Goal: Browse casually: Explore the website without a specific task or goal

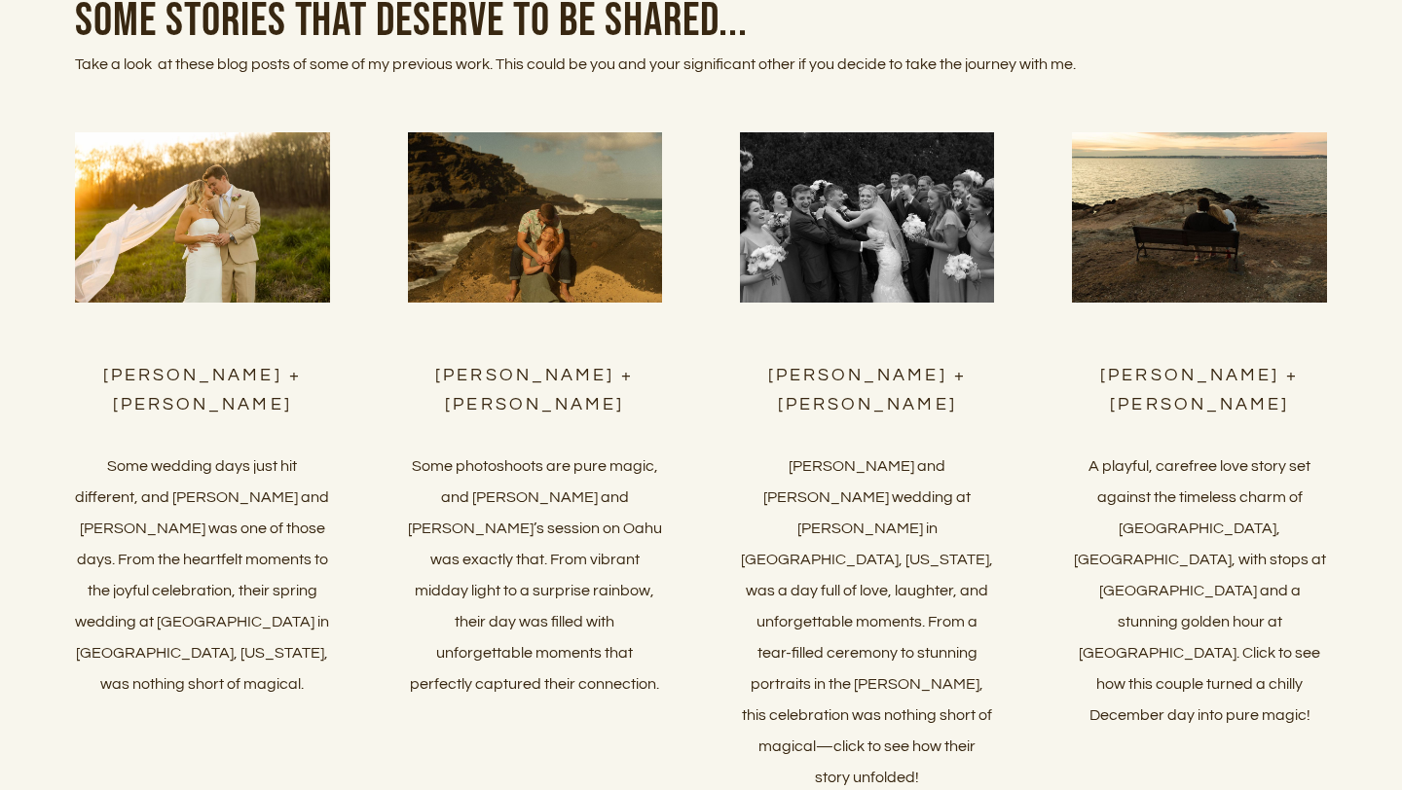
scroll to position [7953, 0]
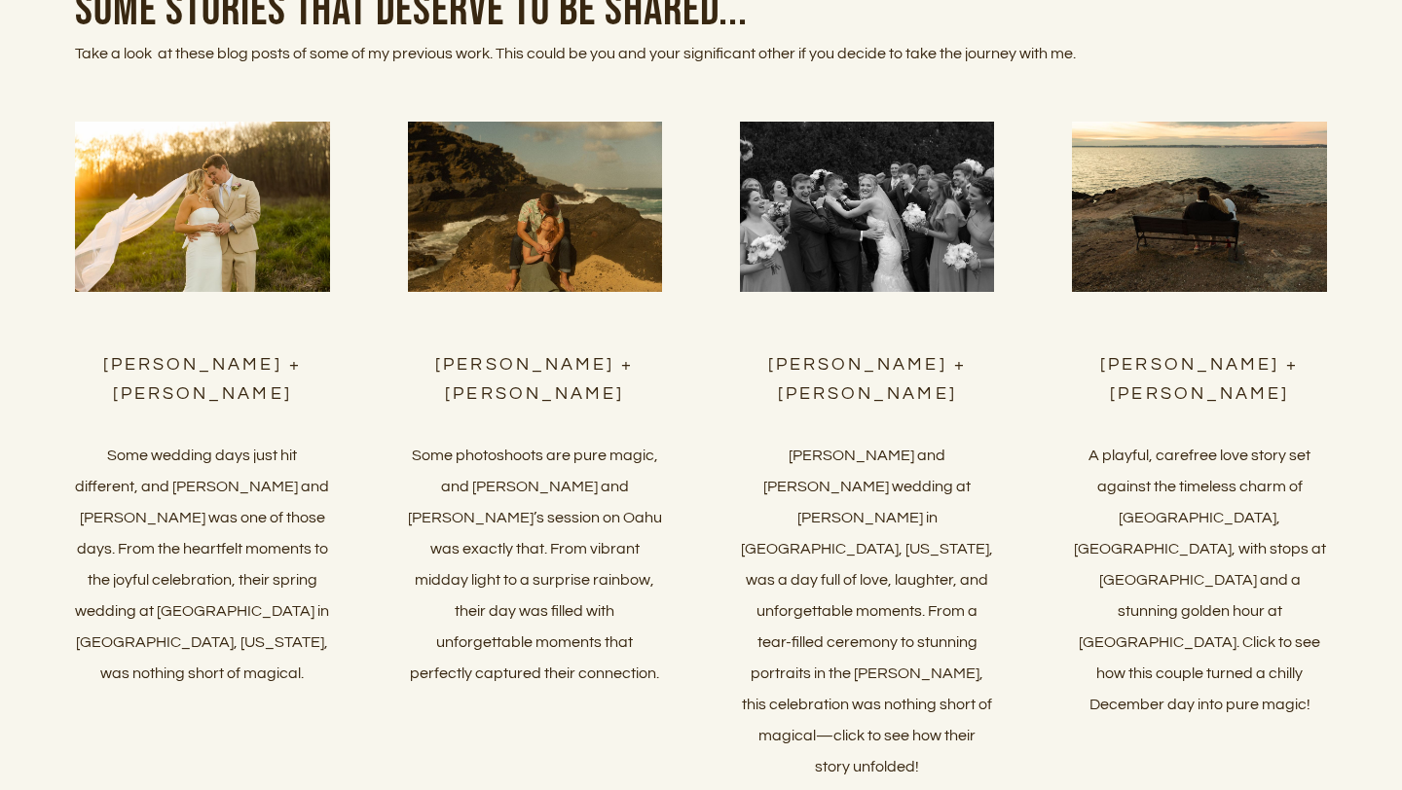
click at [198, 237] on img at bounding box center [202, 206] width 254 height 169
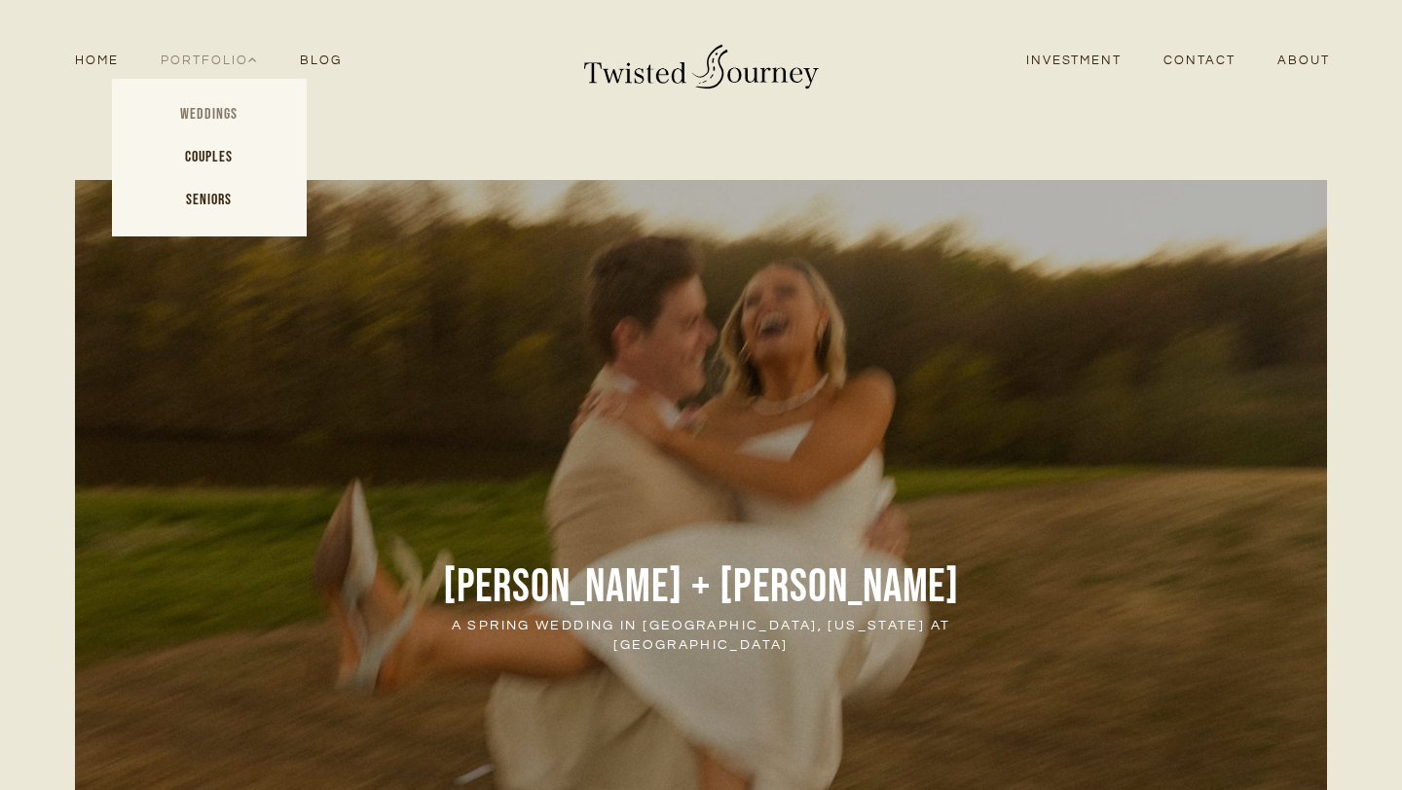
click at [216, 113] on link "Weddings" at bounding box center [209, 114] width 195 height 43
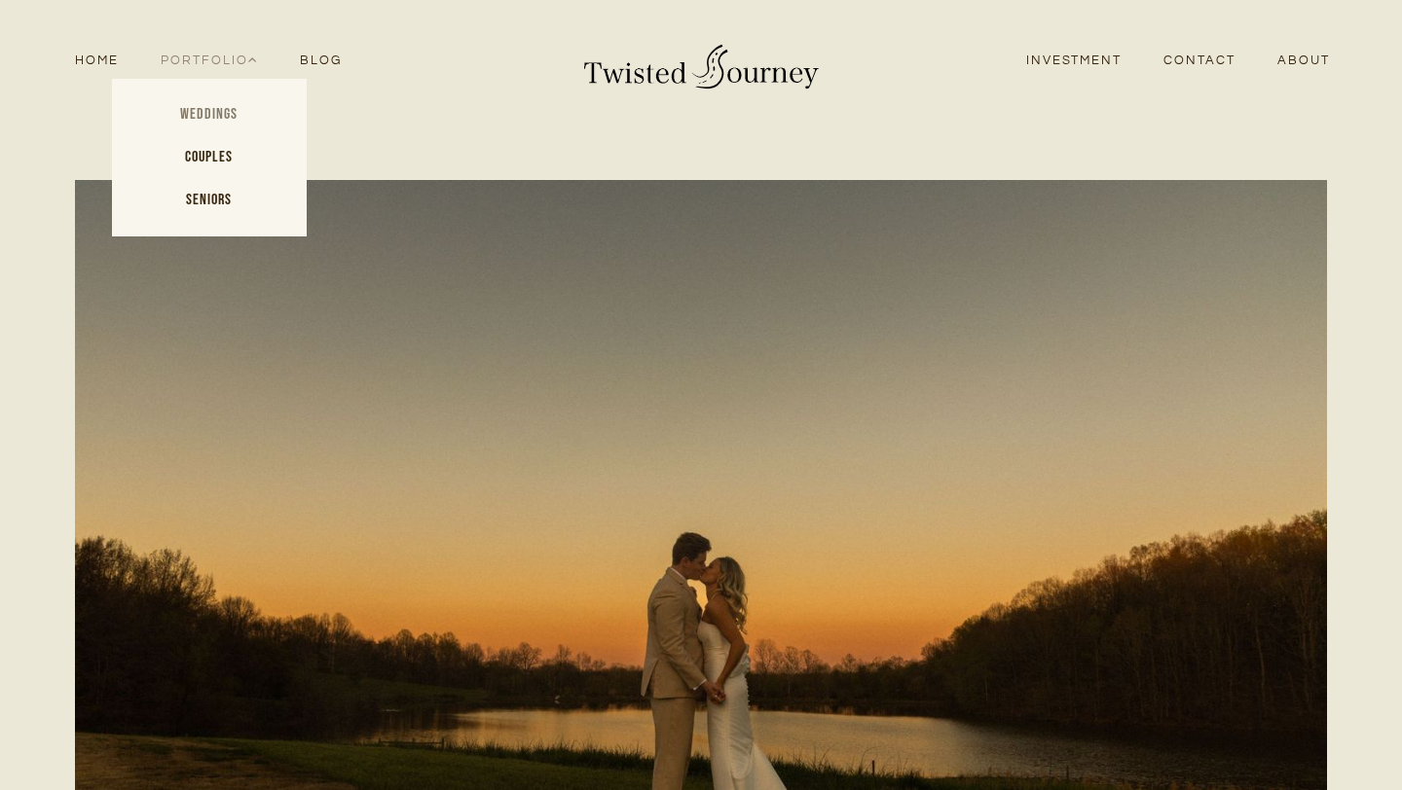
click at [220, 120] on link "Weddings" at bounding box center [209, 114] width 195 height 43
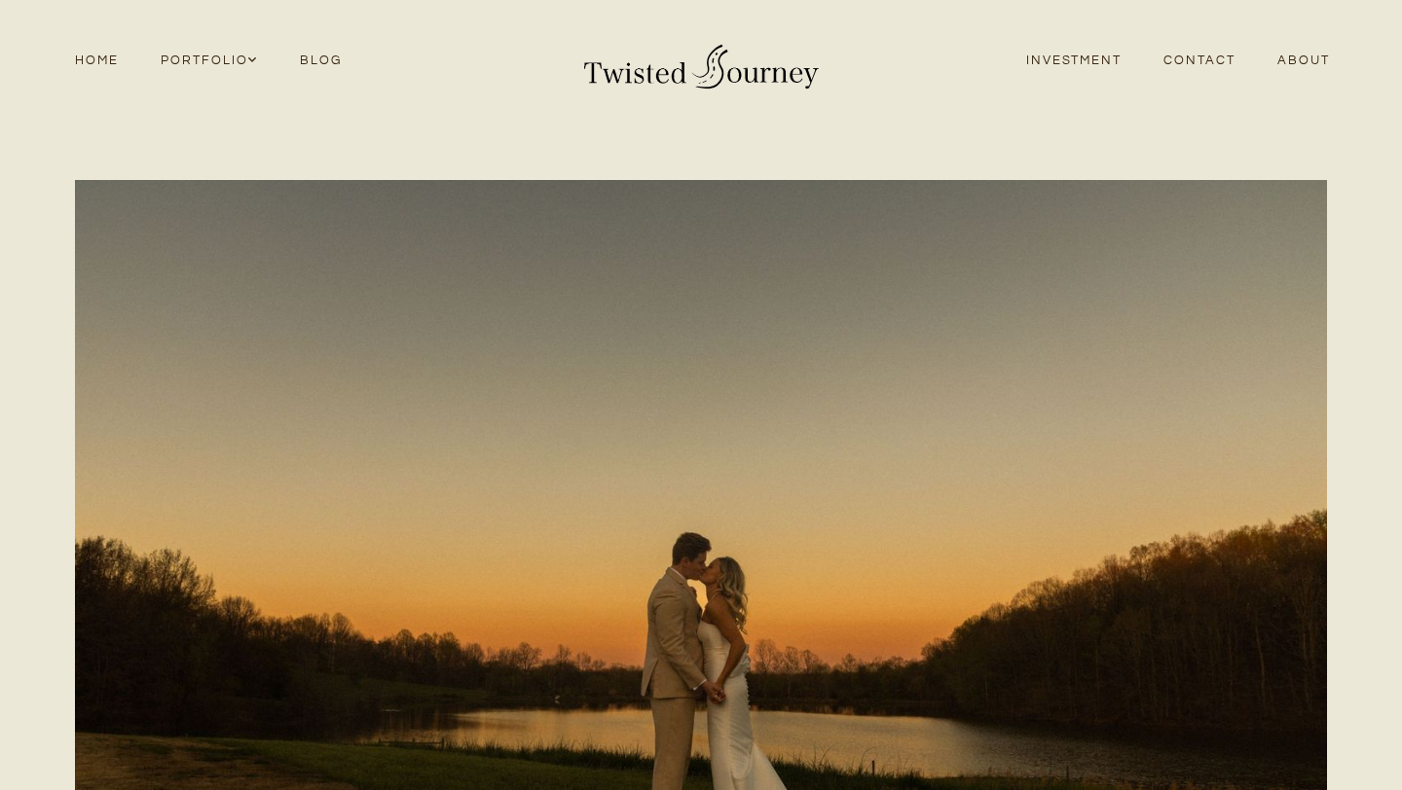
click at [91, 60] on link "Home" at bounding box center [97, 61] width 86 height 26
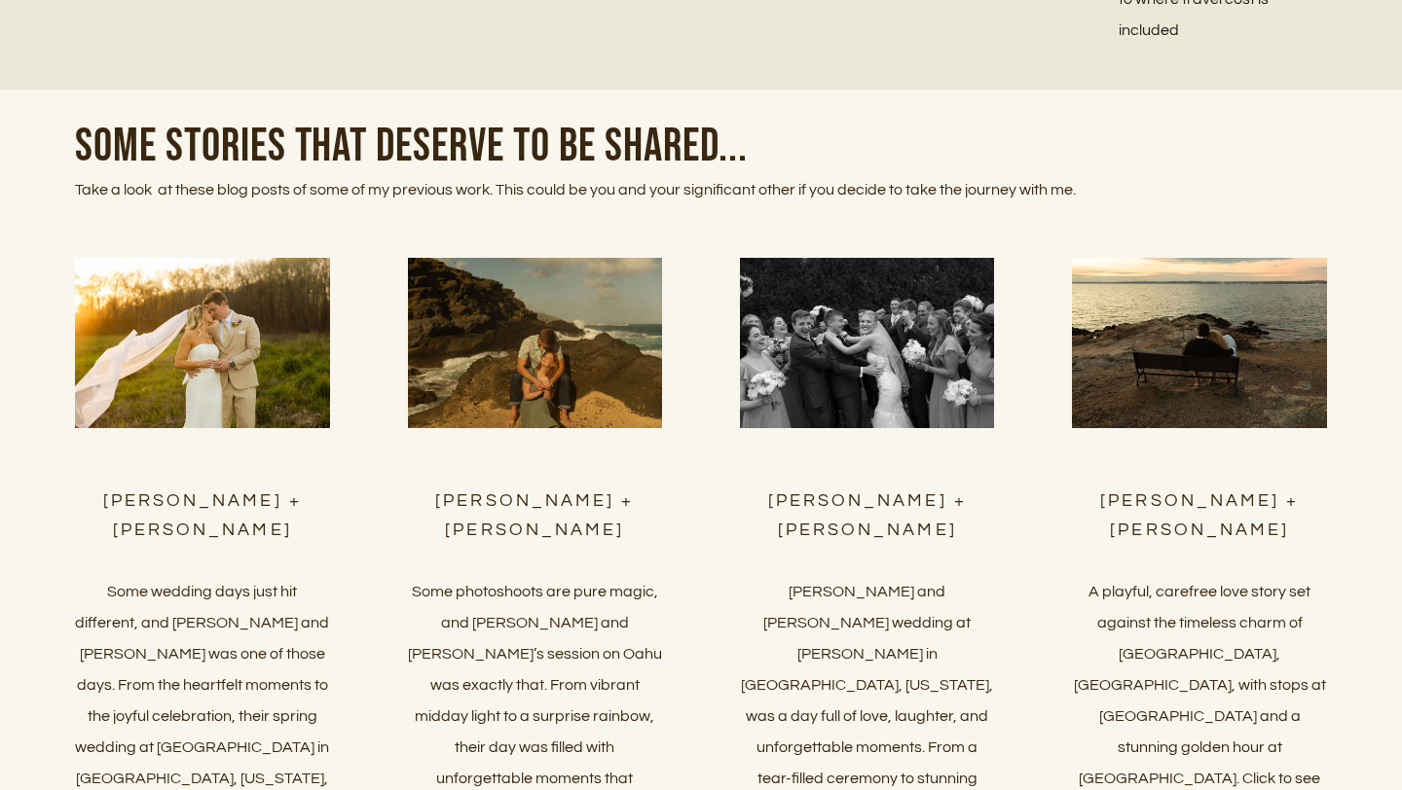
scroll to position [7821, 0]
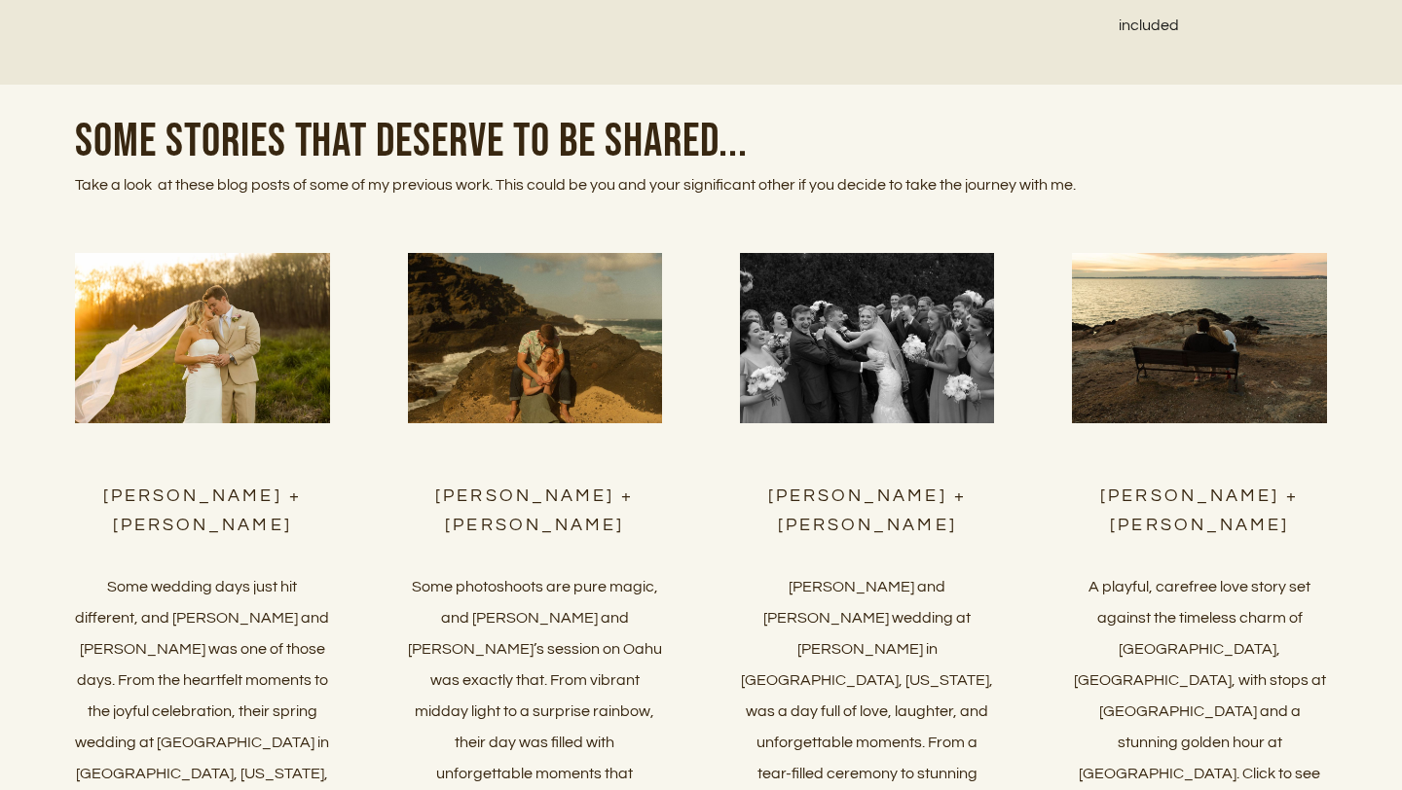
click at [883, 348] on img at bounding box center [867, 337] width 254 height 169
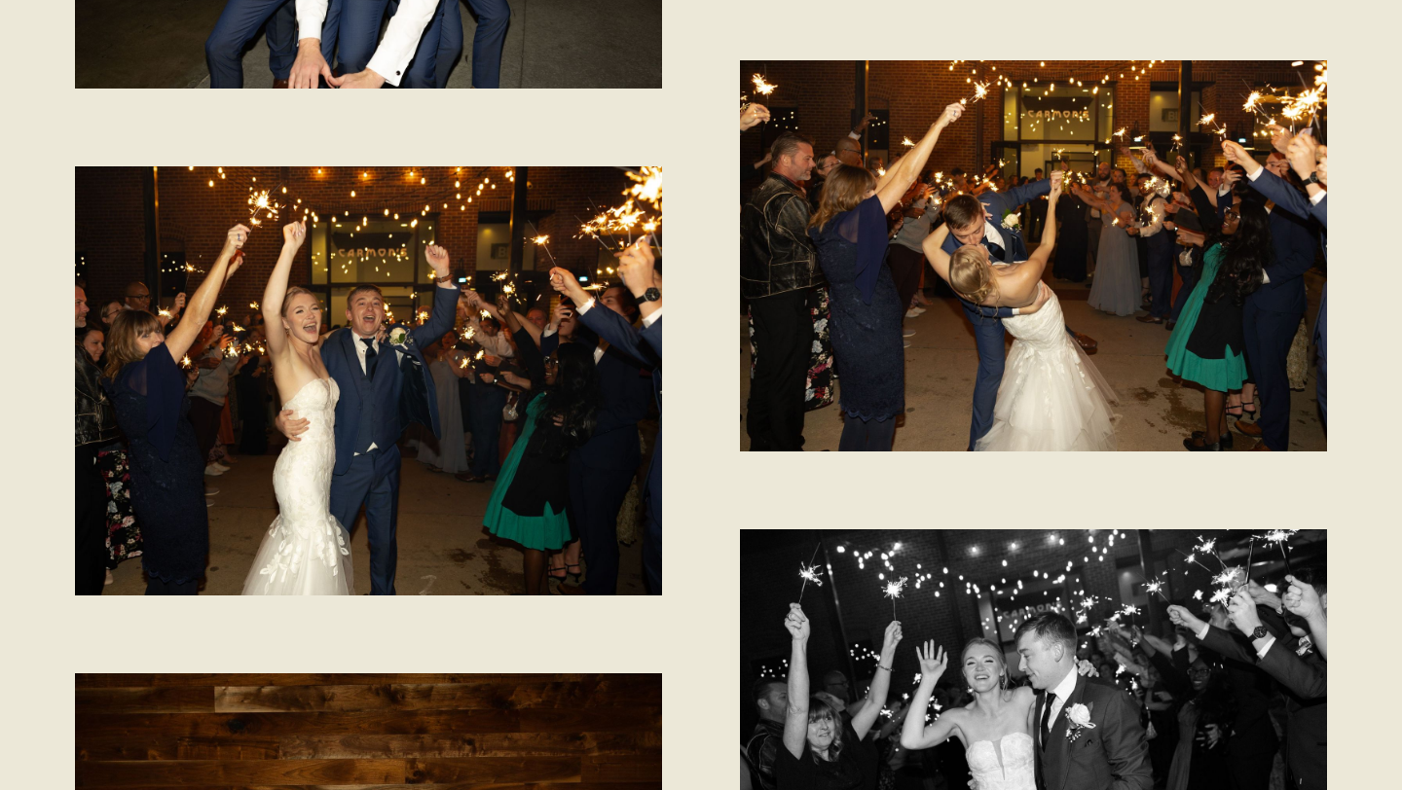
scroll to position [42268, 0]
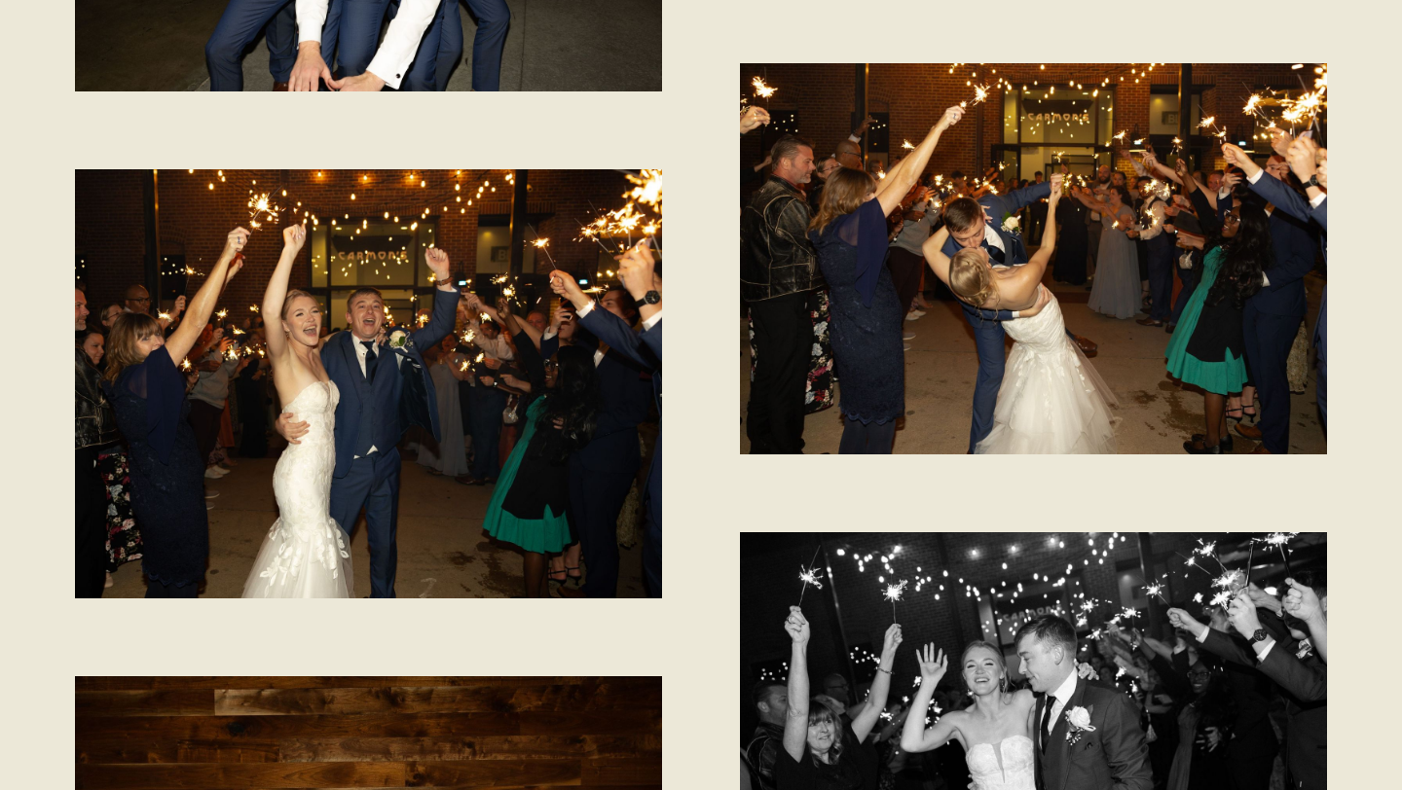
click at [880, 290] on img at bounding box center [1033, 258] width 587 height 391
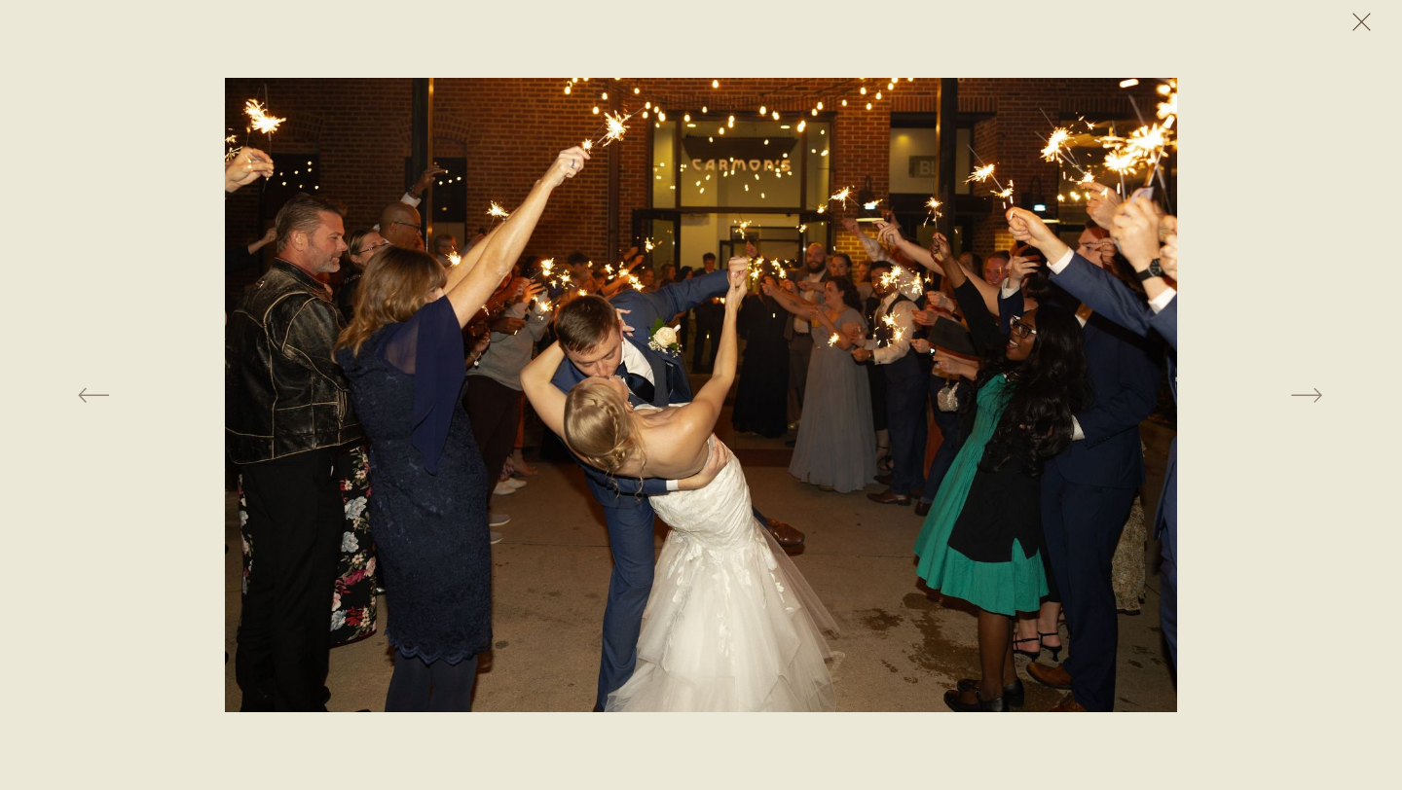
click at [1356, 18] on button at bounding box center [1360, 21] width 43 height 43
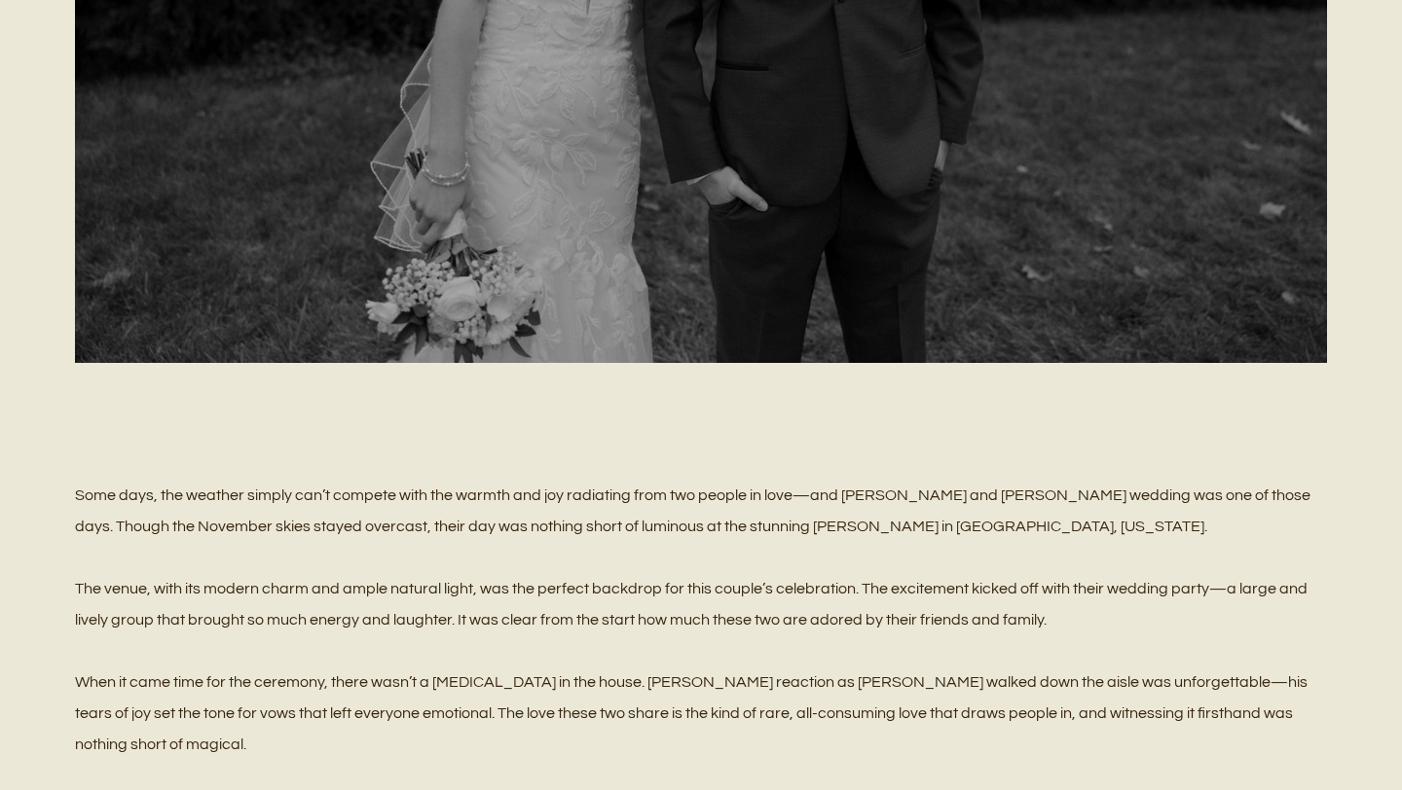
scroll to position [718, 0]
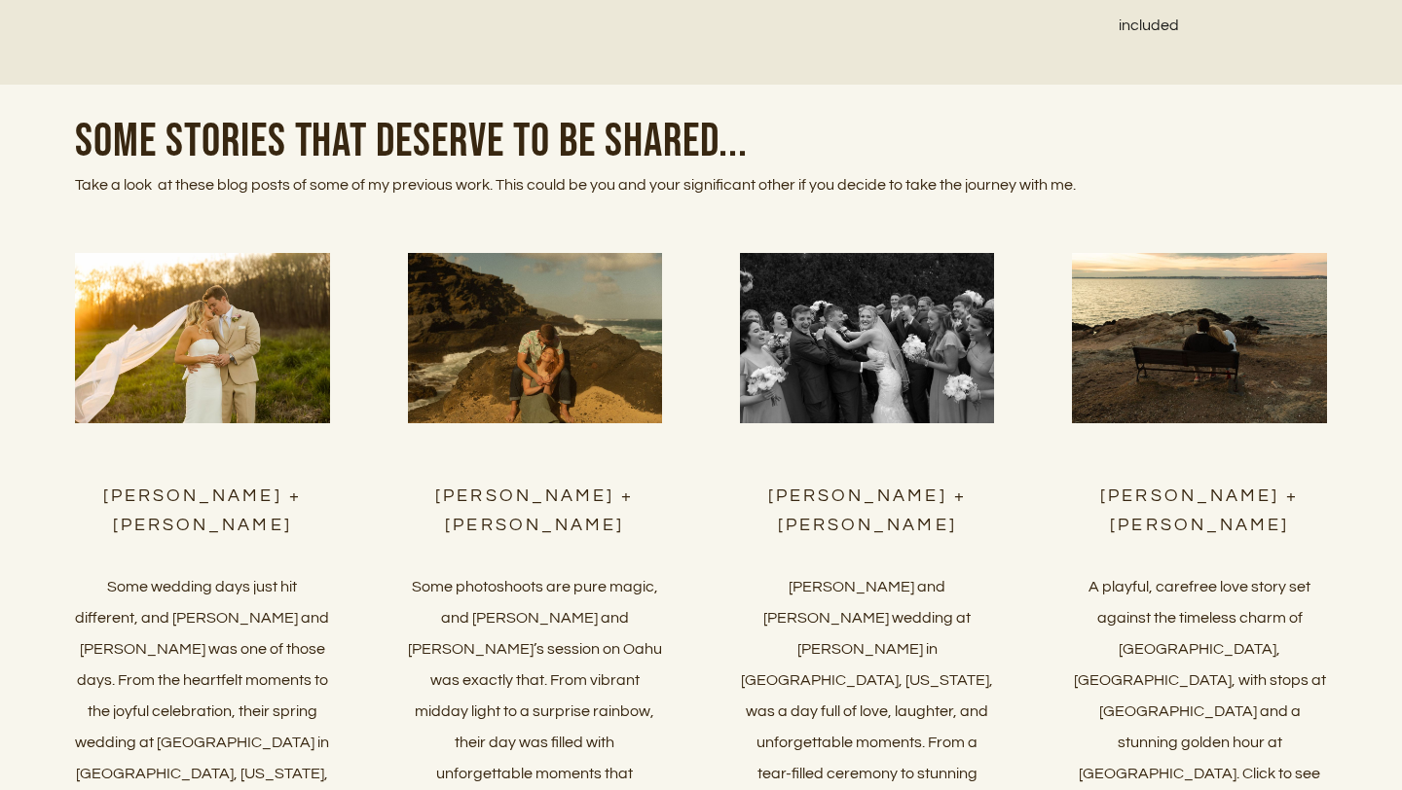
scroll to position [7821, 0]
click at [1157, 372] on img at bounding box center [1199, 337] width 254 height 169
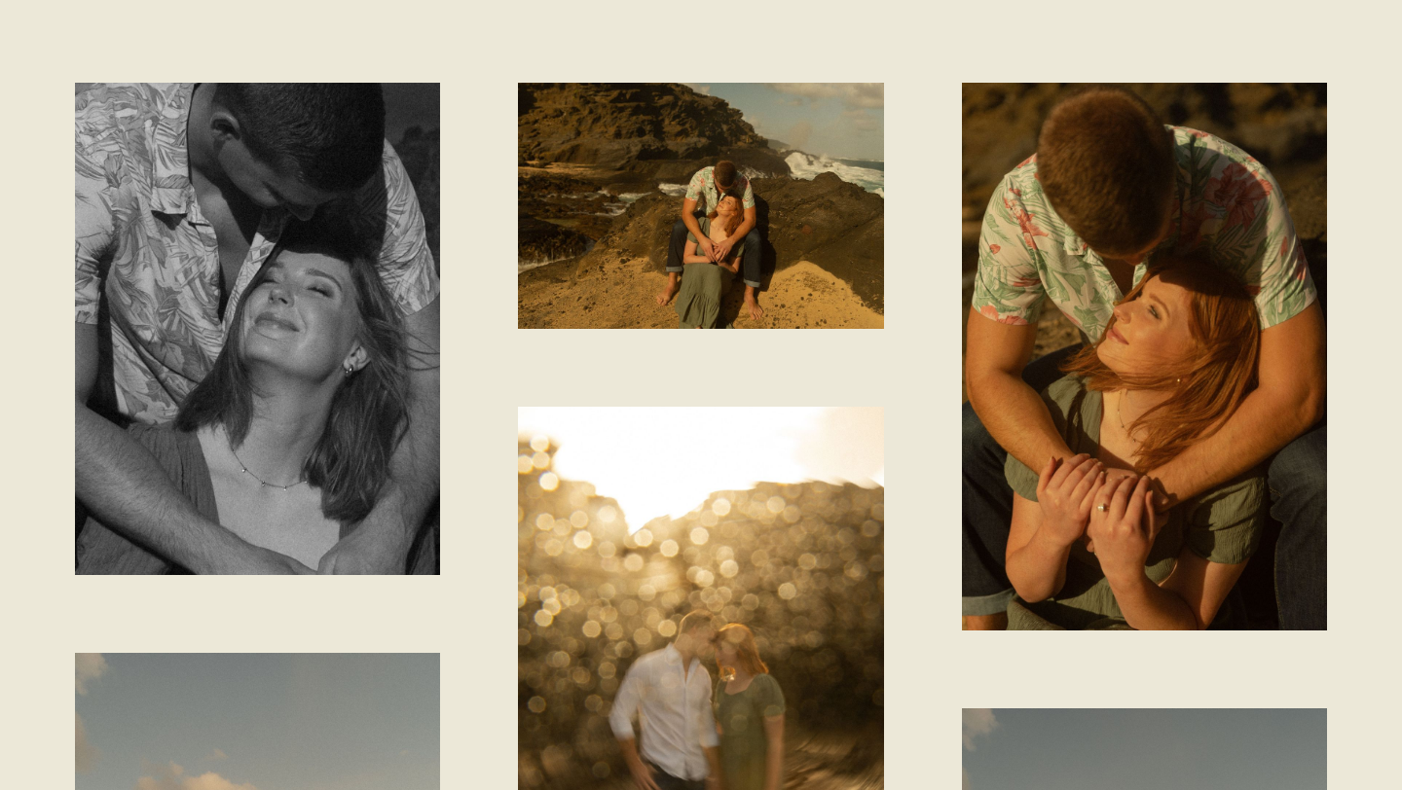
scroll to position [1422, 0]
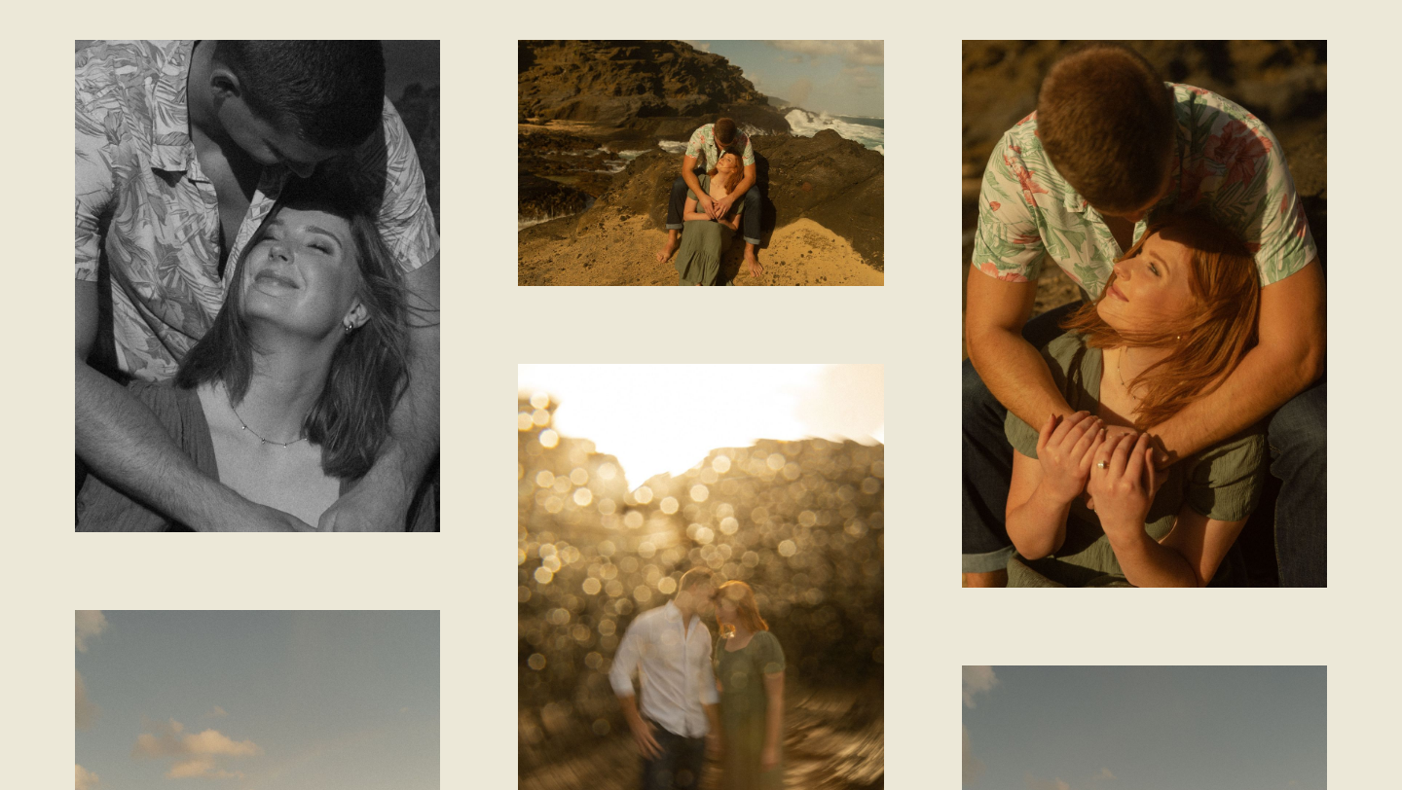
click at [317, 317] on img at bounding box center [257, 285] width 365 height 491
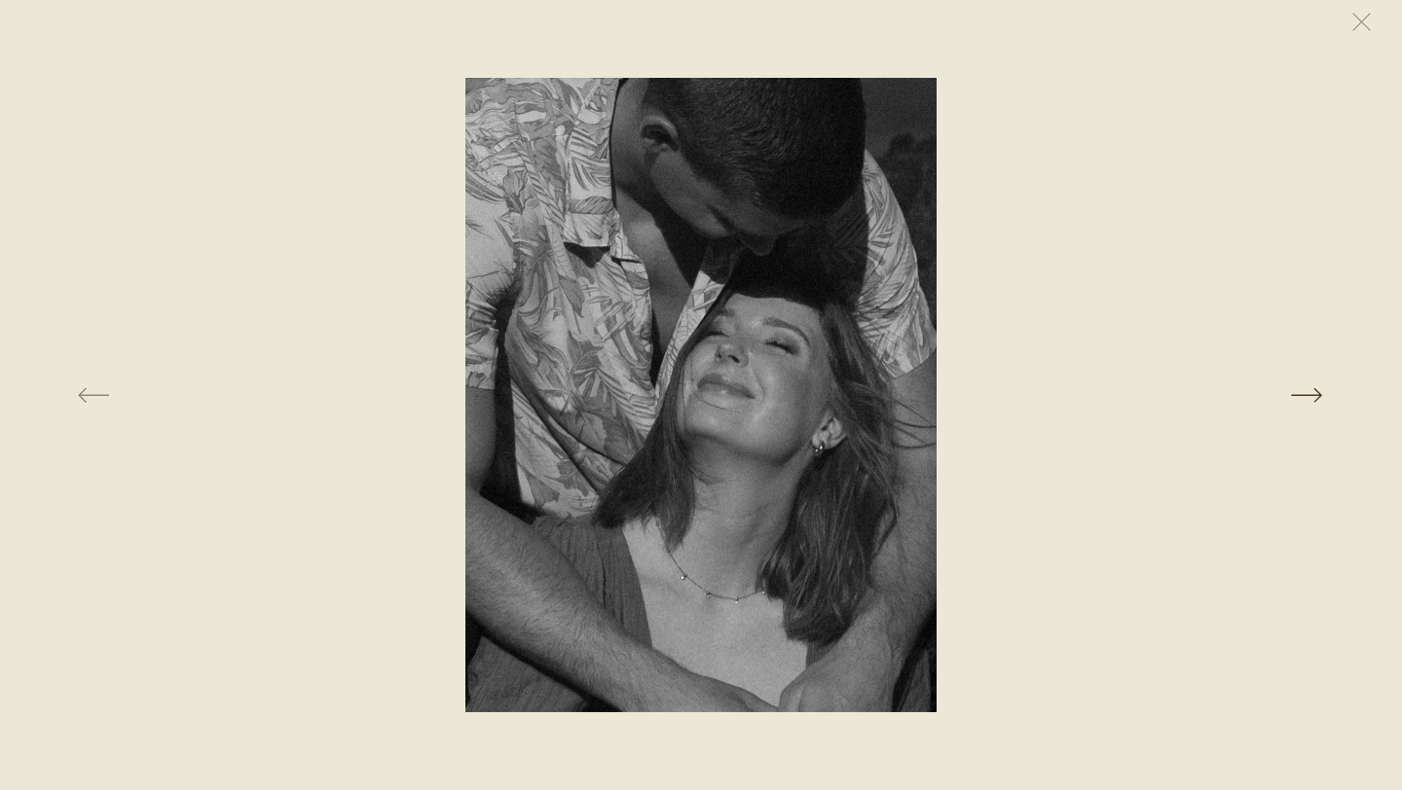
click at [1311, 391] on button at bounding box center [1104, 395] width 477 height 635
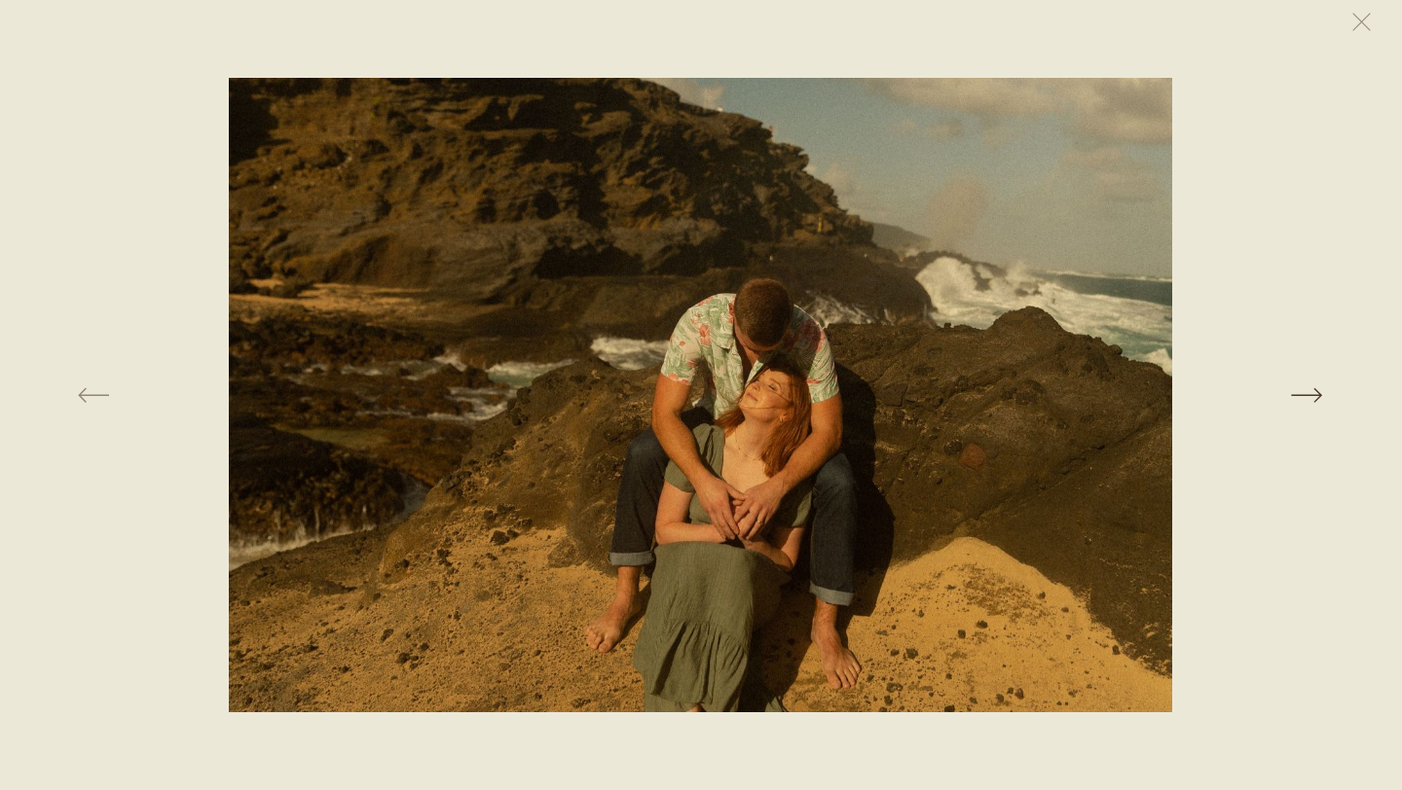
click at [1311, 391] on button at bounding box center [1104, 395] width 477 height 635
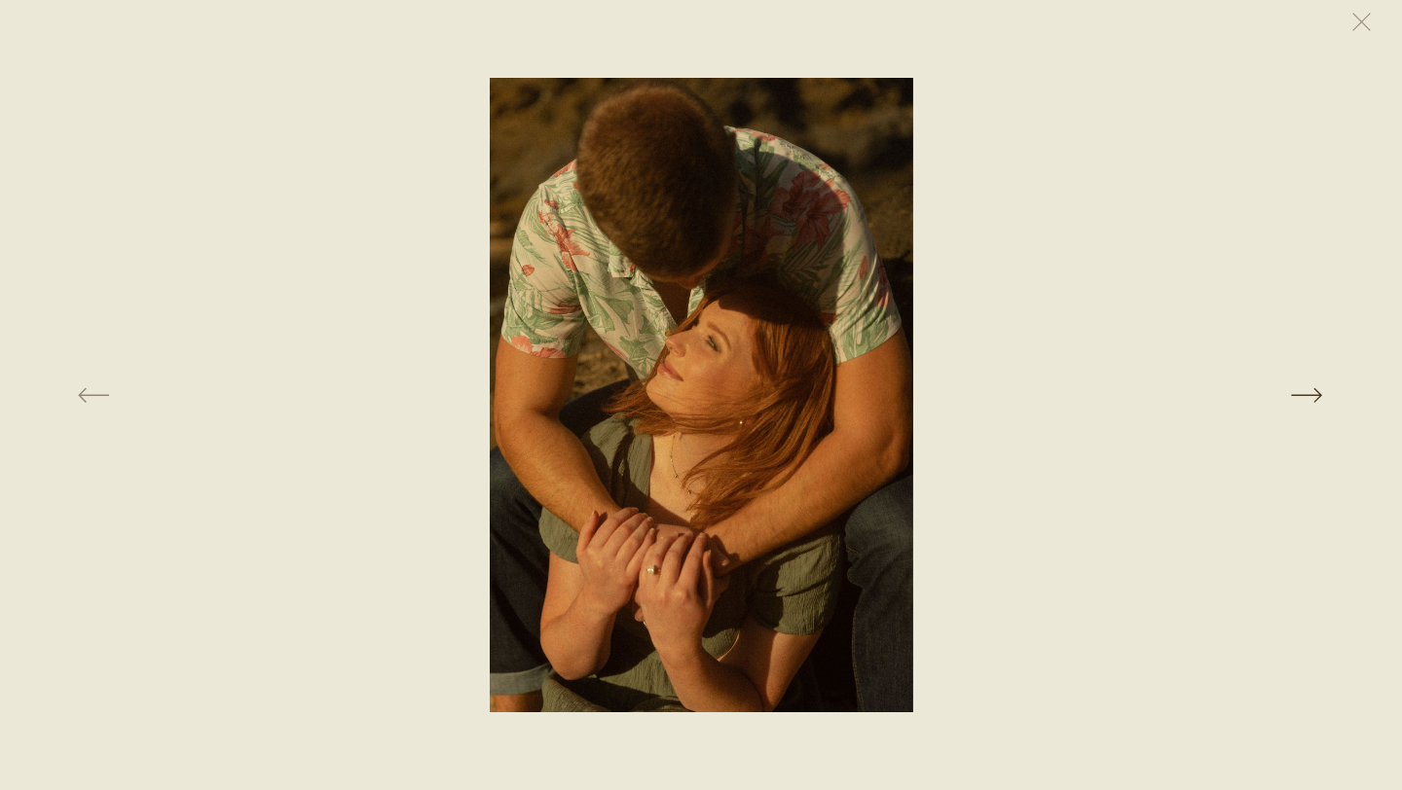
click at [1311, 391] on button at bounding box center [1104, 395] width 477 height 635
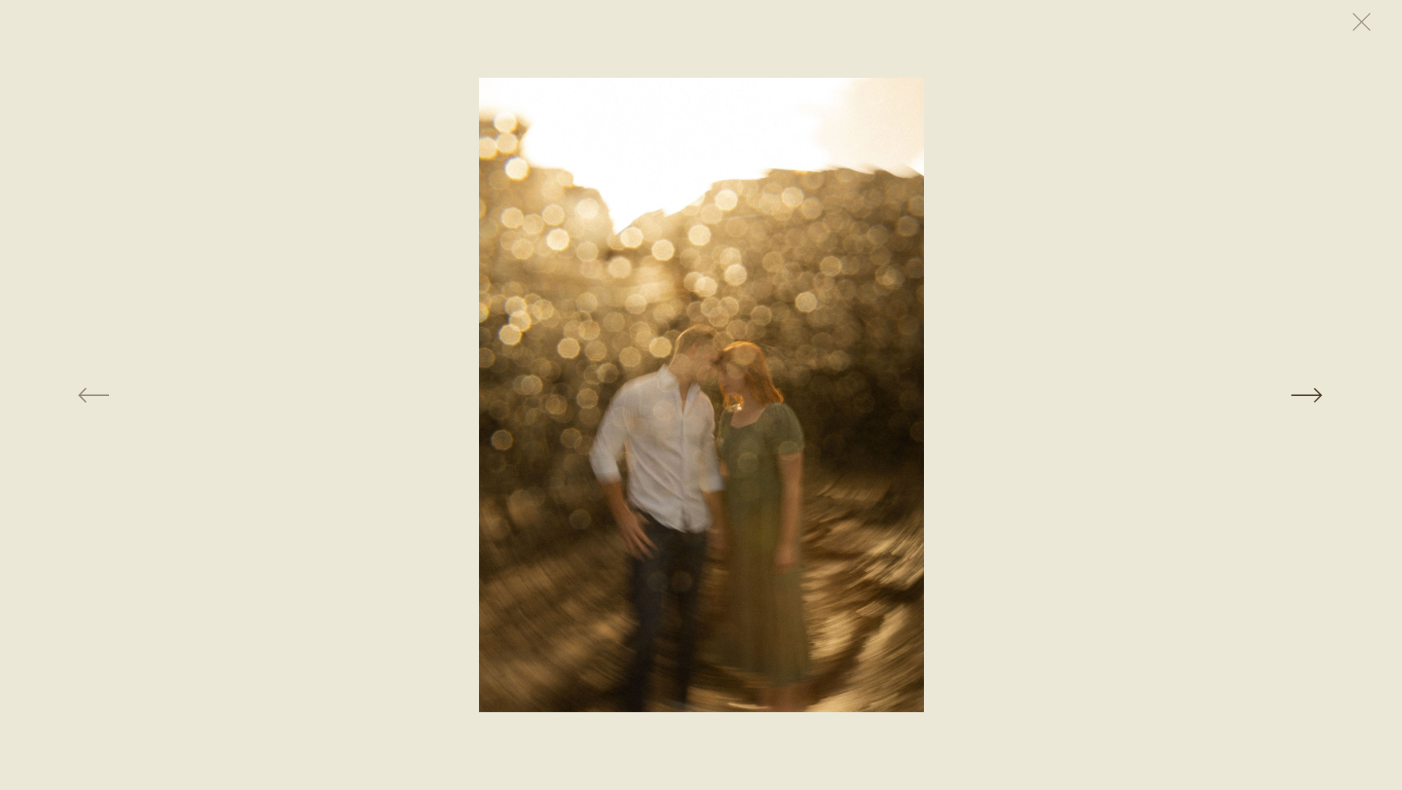
click at [1311, 391] on button at bounding box center [1104, 395] width 477 height 635
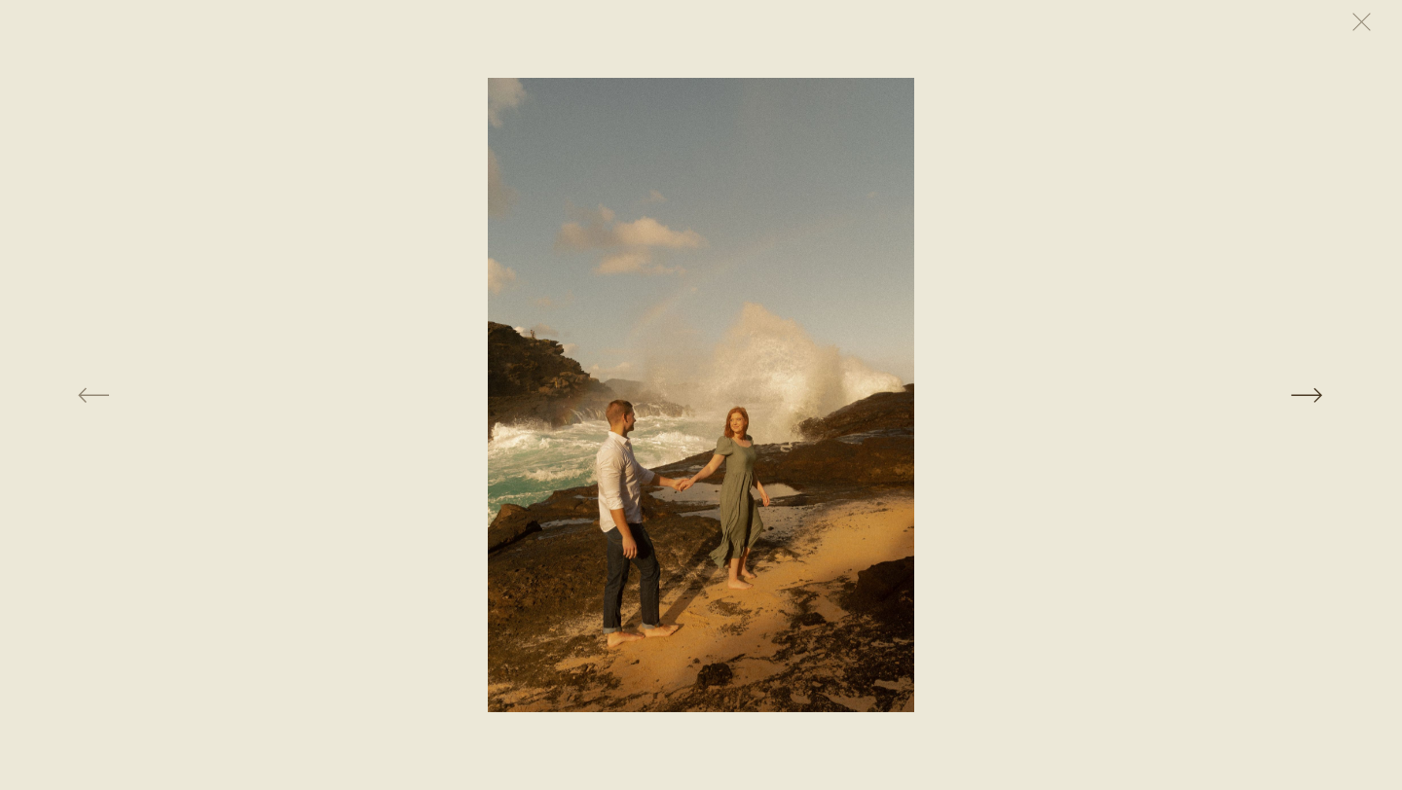
click at [1311, 391] on button at bounding box center [1104, 395] width 477 height 635
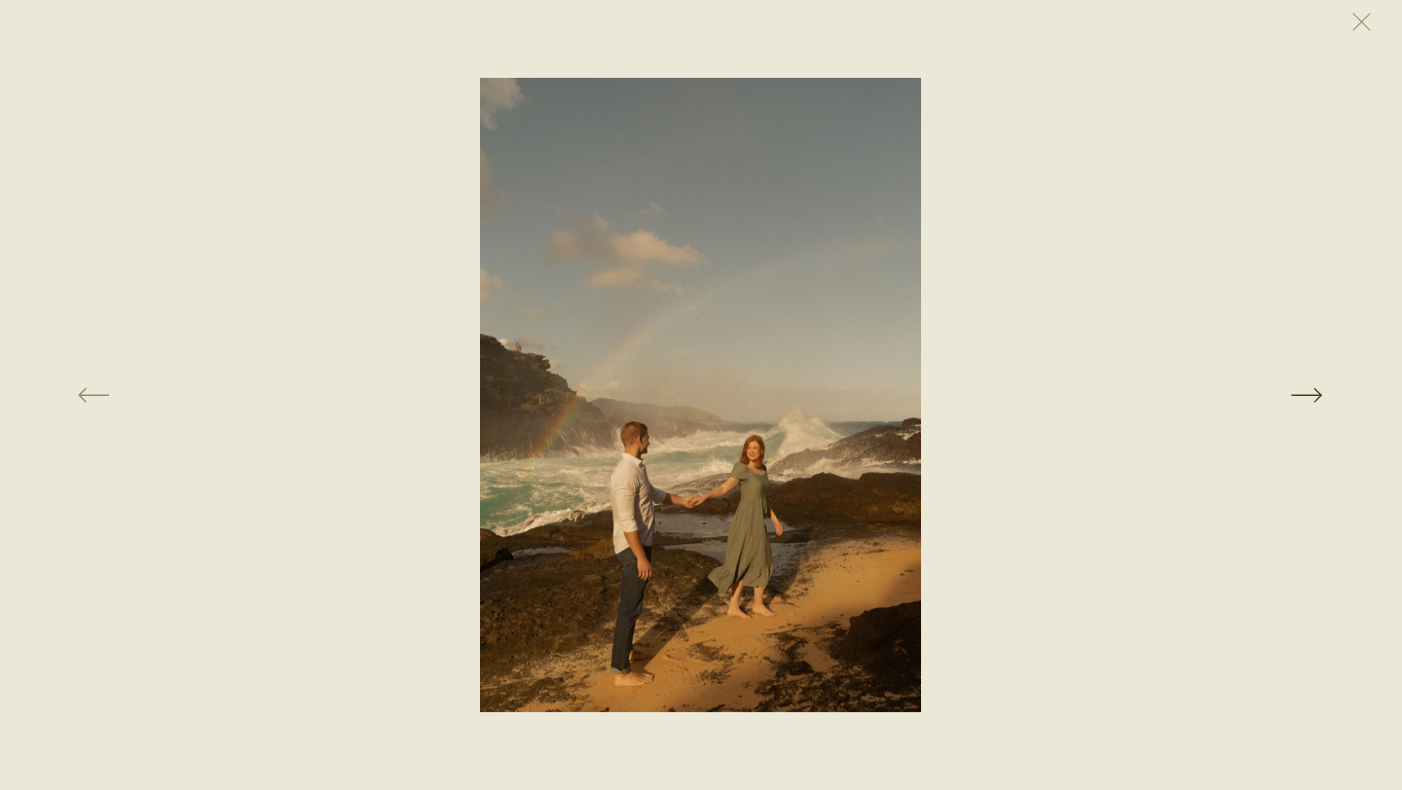
click at [1311, 391] on button at bounding box center [1104, 395] width 477 height 635
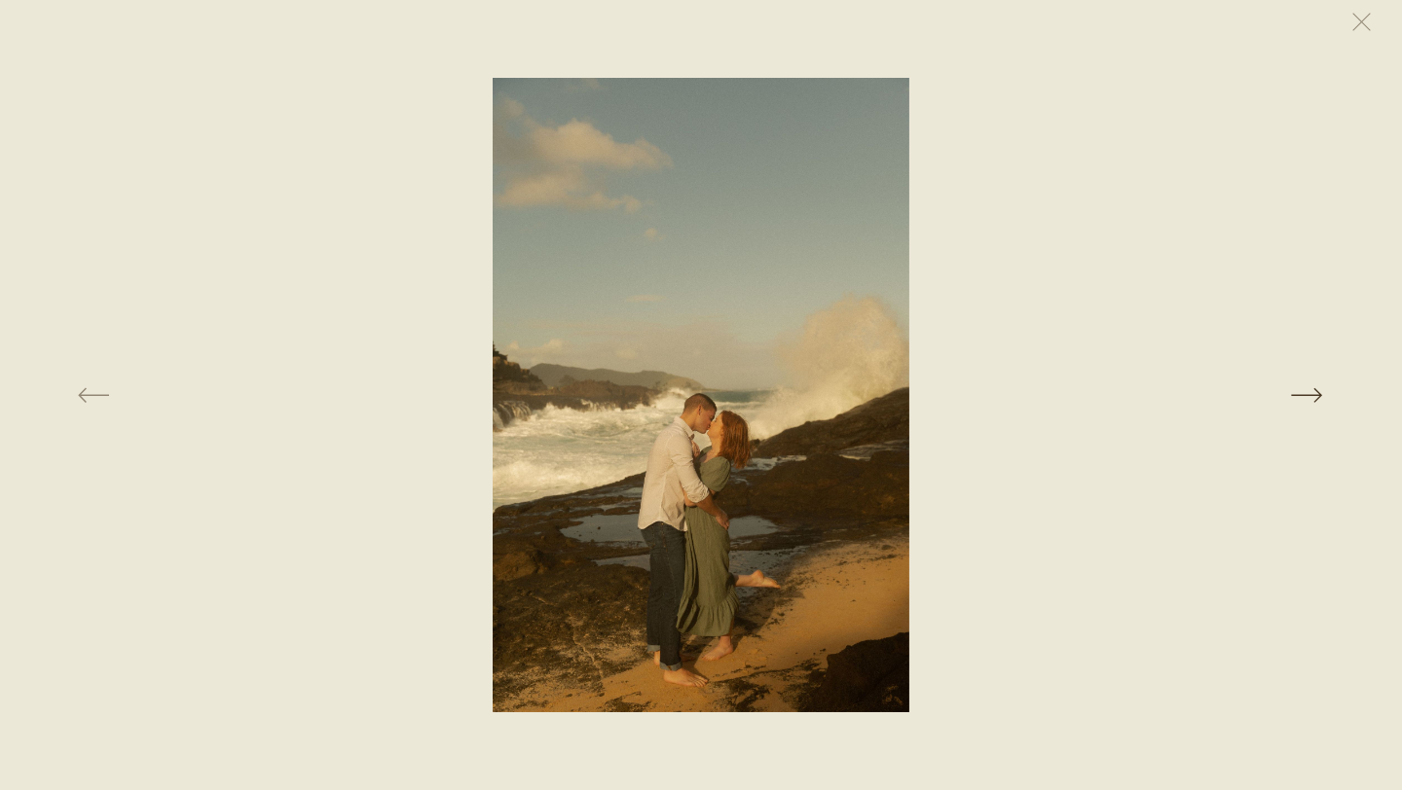
click at [1311, 391] on button at bounding box center [1104, 395] width 477 height 635
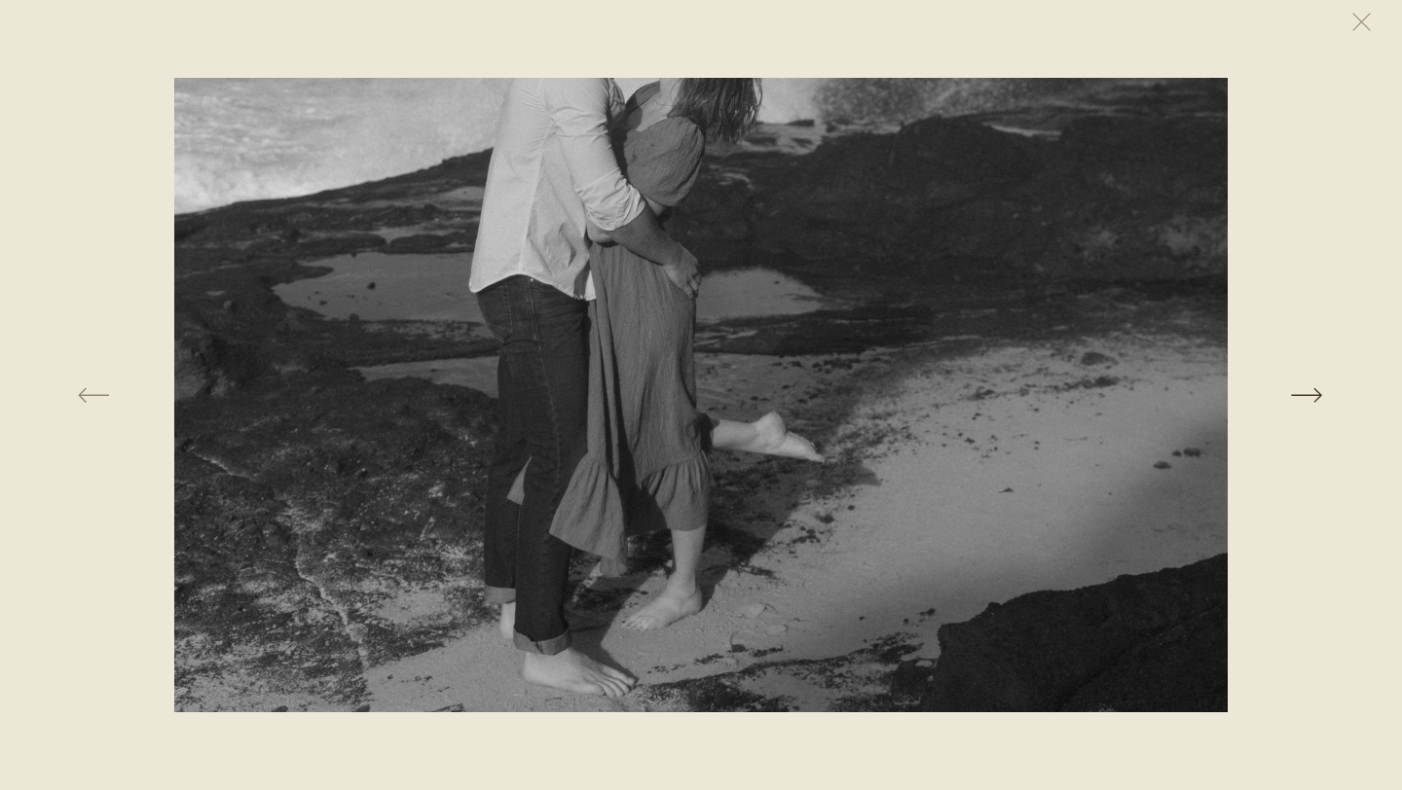
click at [1312, 391] on button at bounding box center [1104, 395] width 477 height 635
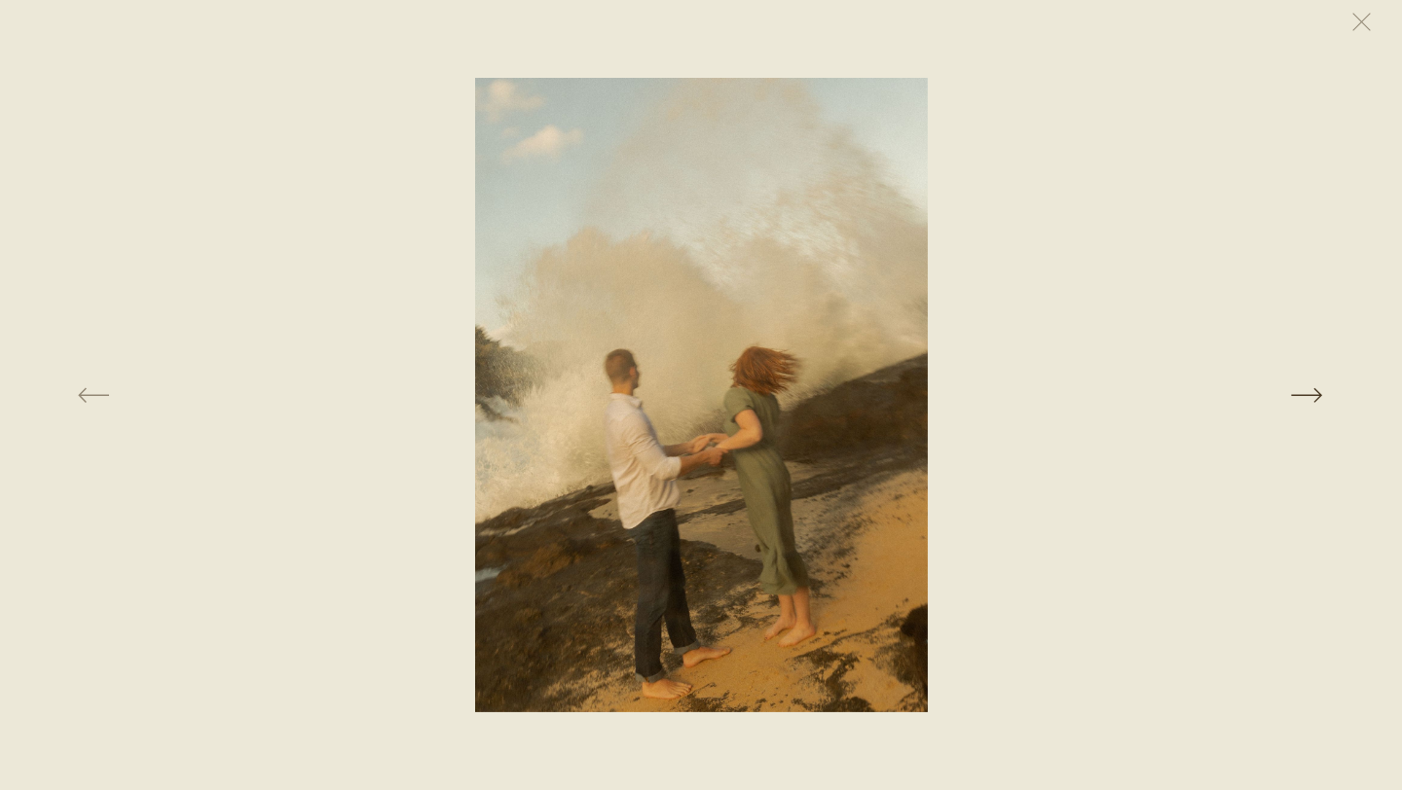
click at [1312, 391] on button at bounding box center [1104, 395] width 477 height 635
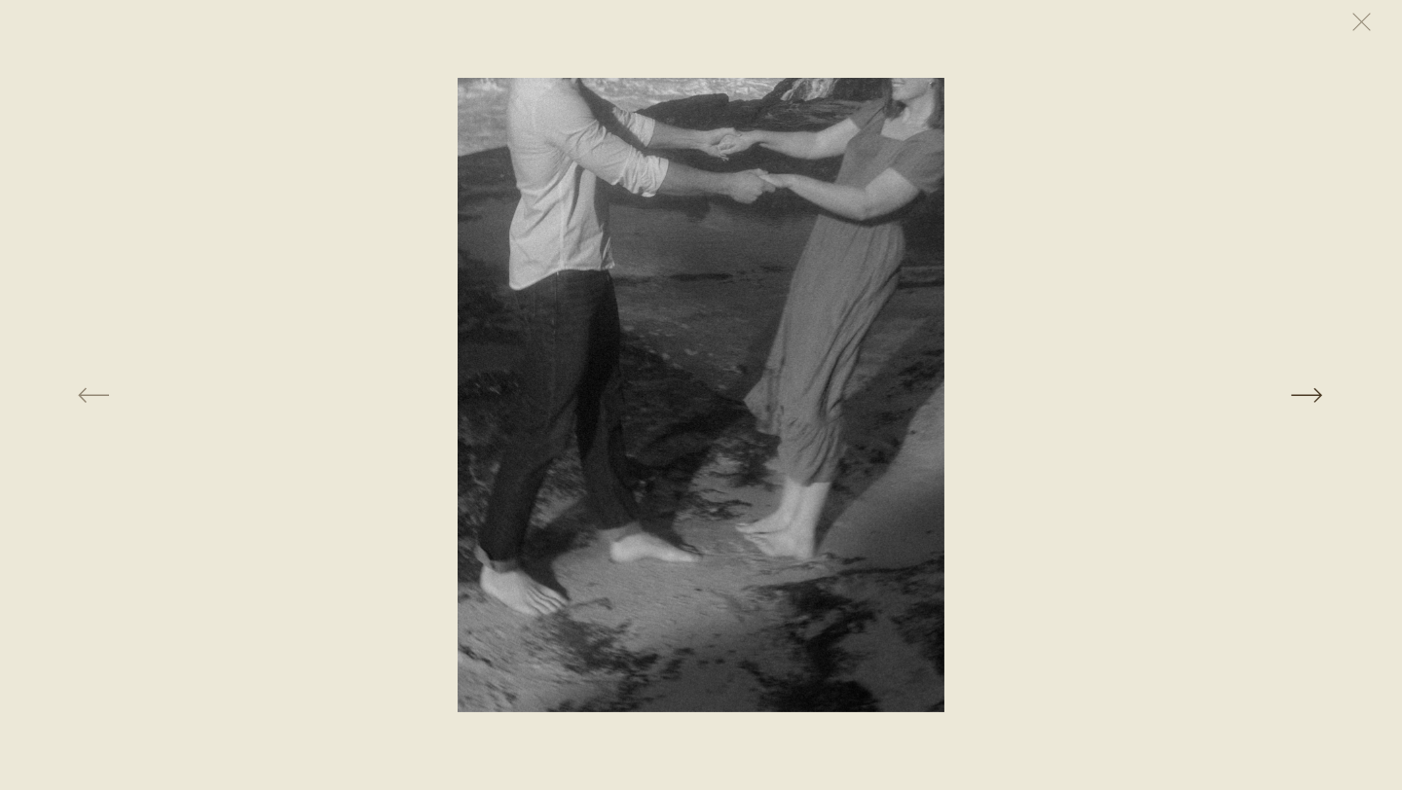
click at [1312, 391] on button at bounding box center [1104, 395] width 477 height 635
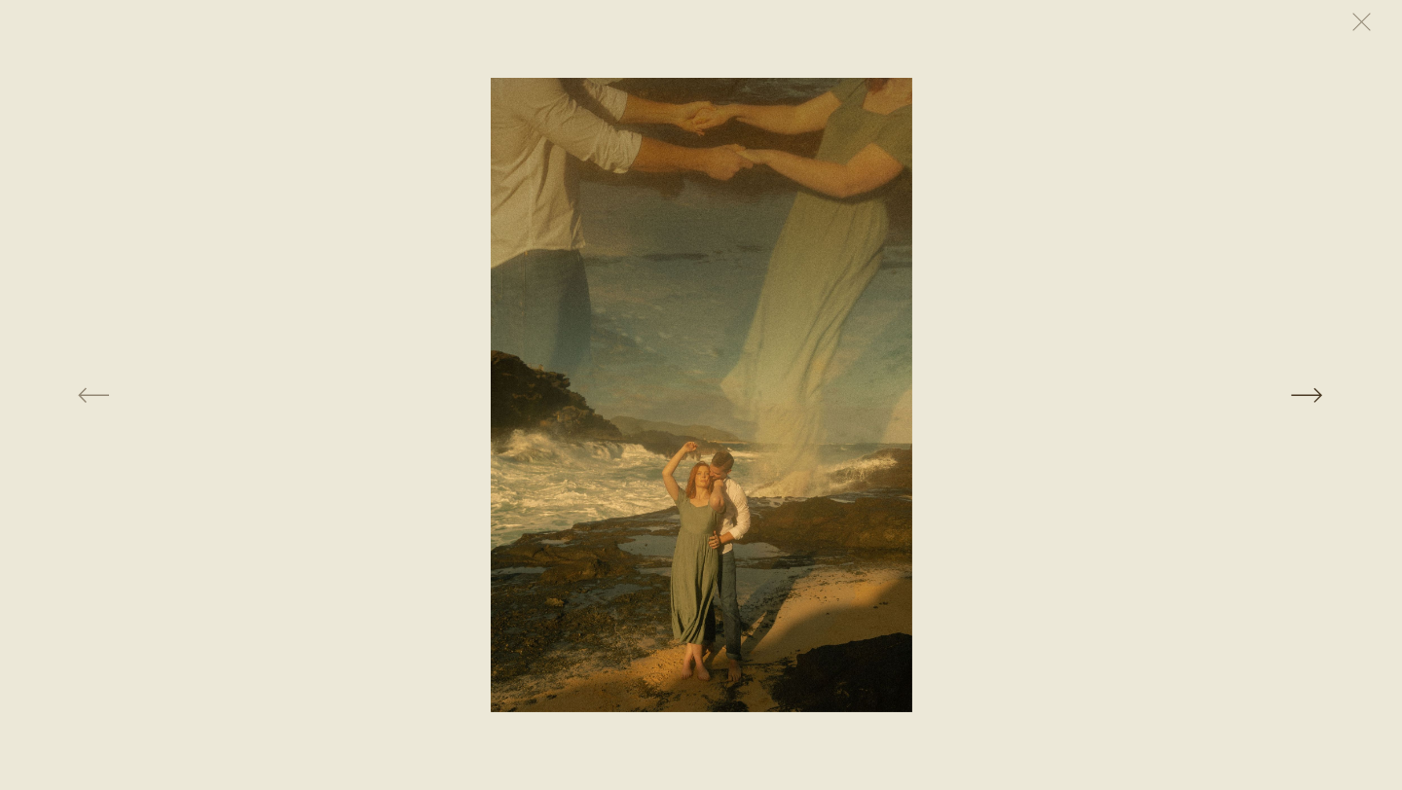
click at [1312, 390] on button at bounding box center [1104, 395] width 477 height 635
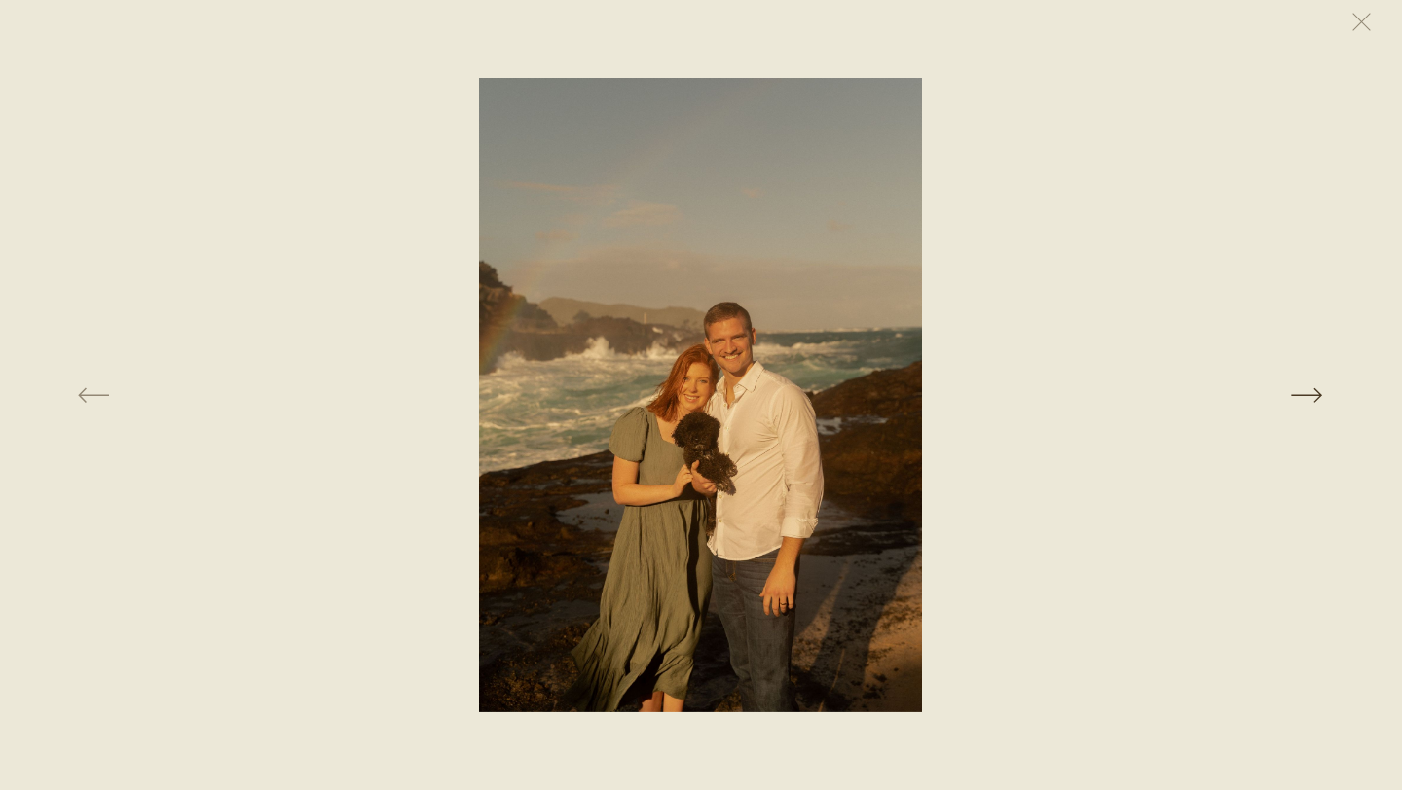
click at [1312, 390] on button at bounding box center [1104, 395] width 477 height 635
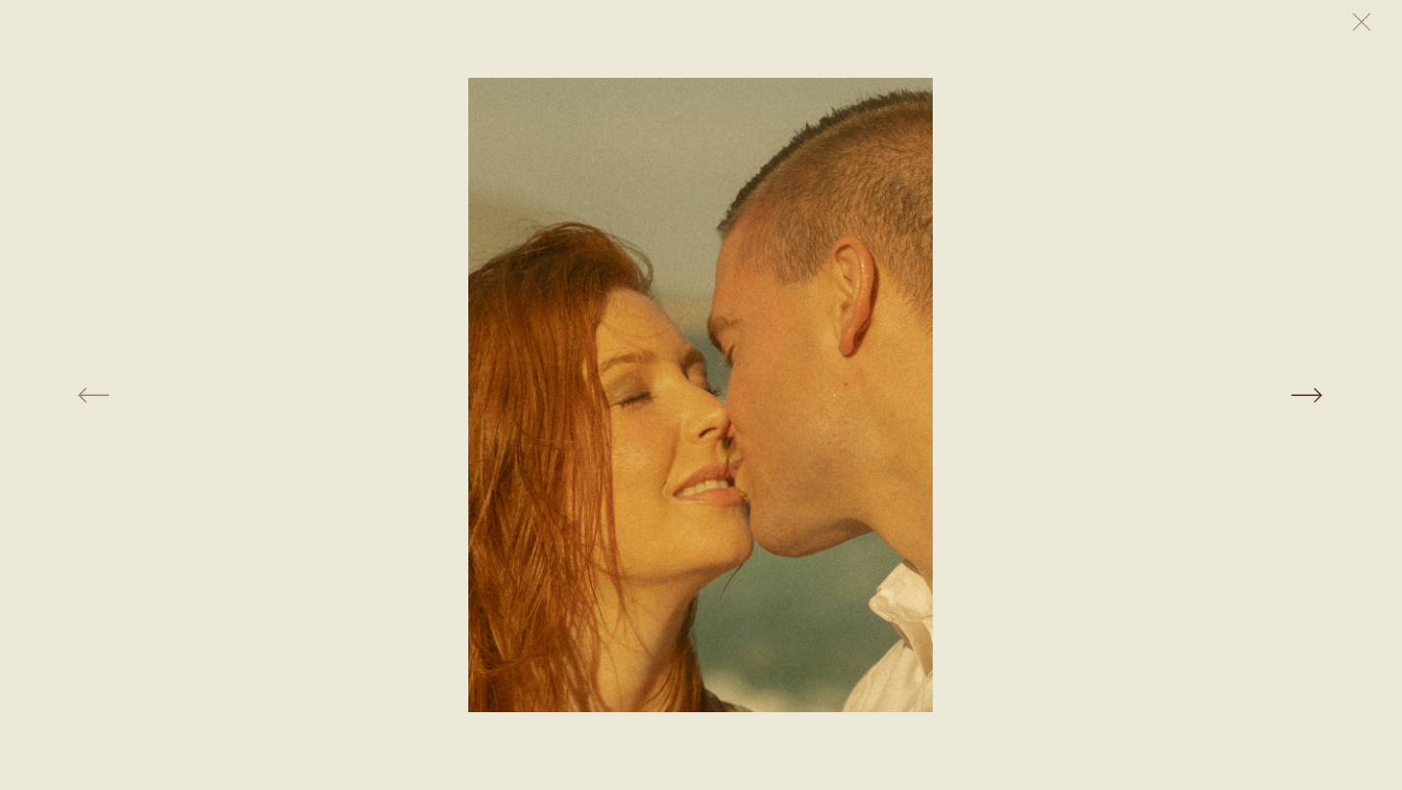
click at [1312, 390] on button at bounding box center [1104, 395] width 477 height 635
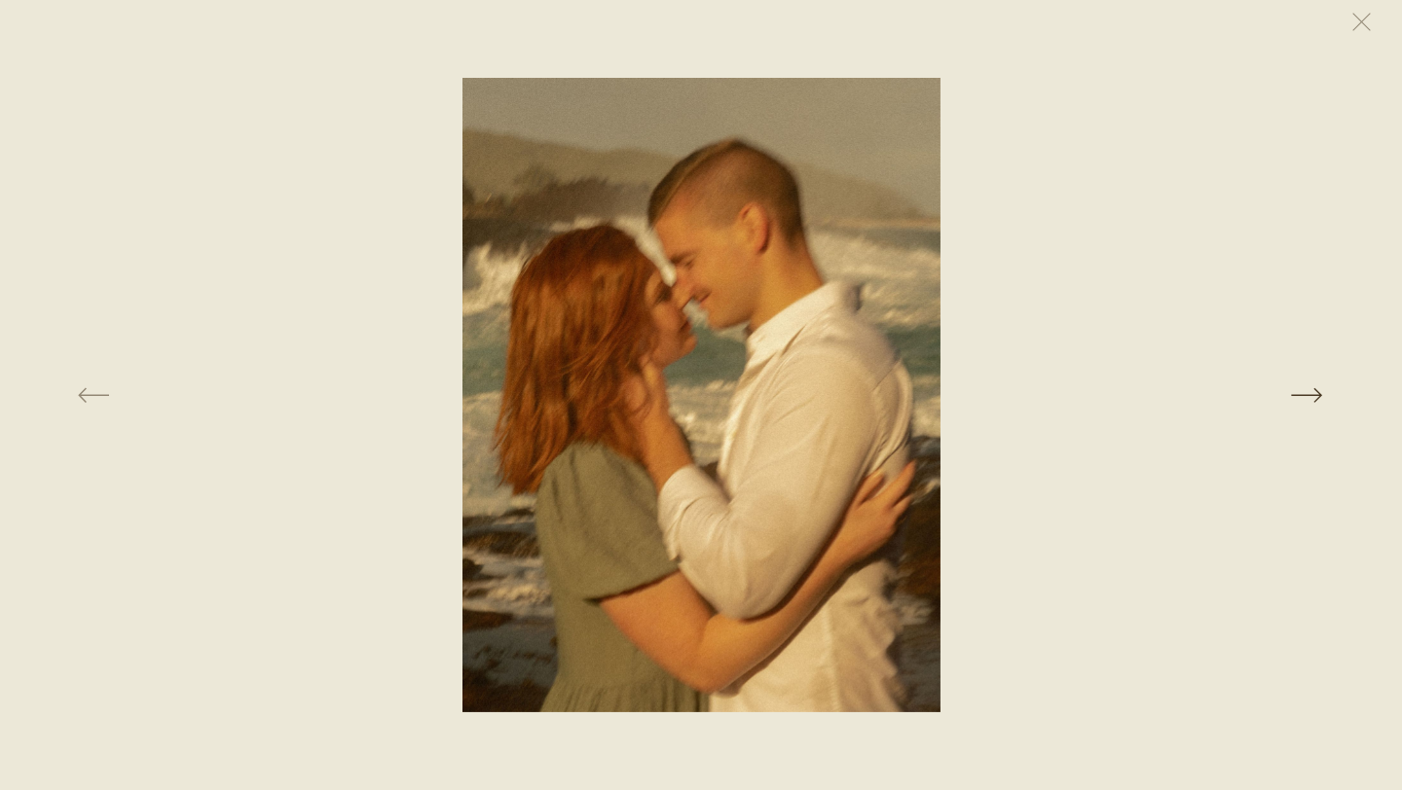
click at [1312, 390] on button at bounding box center [1104, 395] width 477 height 635
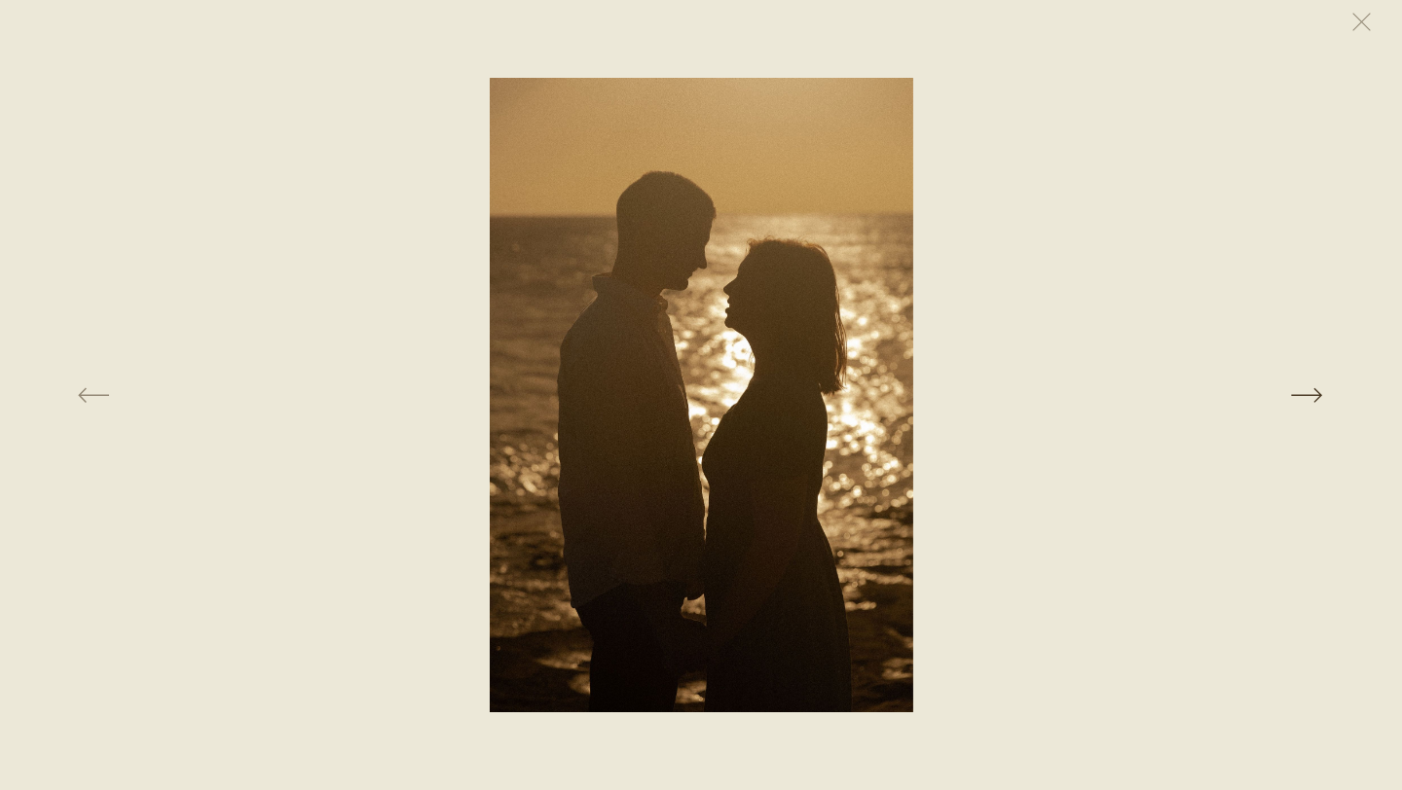
click at [1312, 390] on button at bounding box center [1104, 395] width 477 height 635
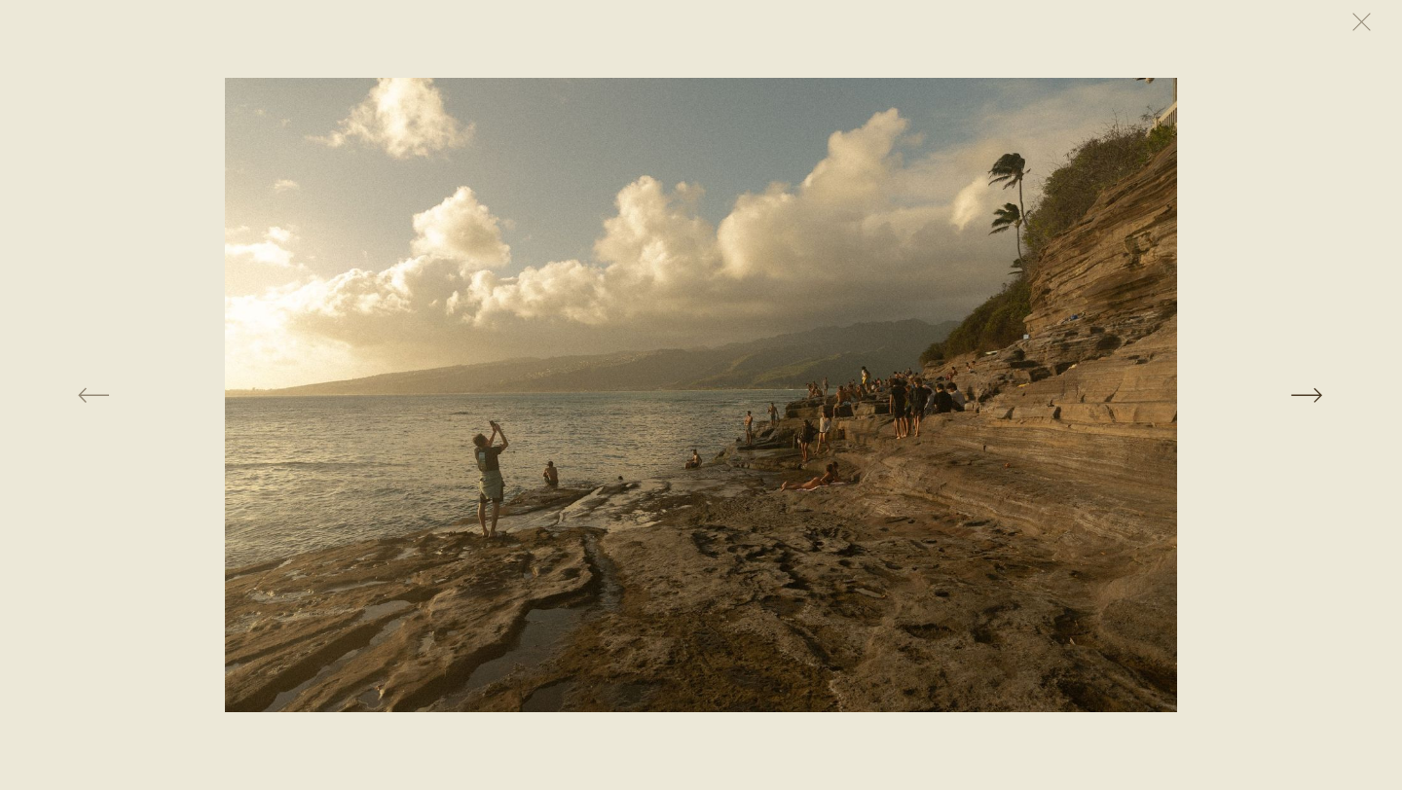
click at [1312, 390] on button at bounding box center [1104, 395] width 477 height 635
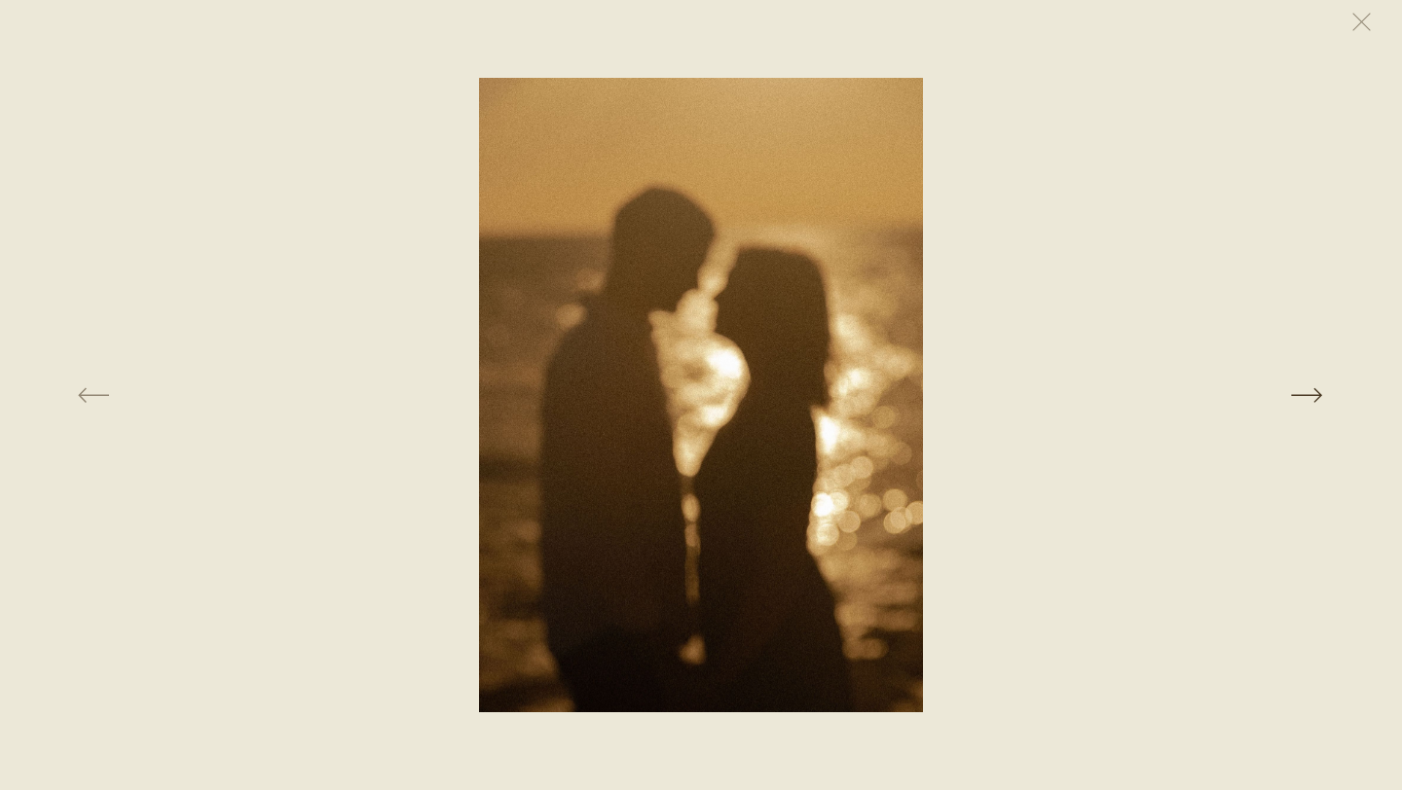
click at [1312, 390] on button at bounding box center [1104, 395] width 477 height 635
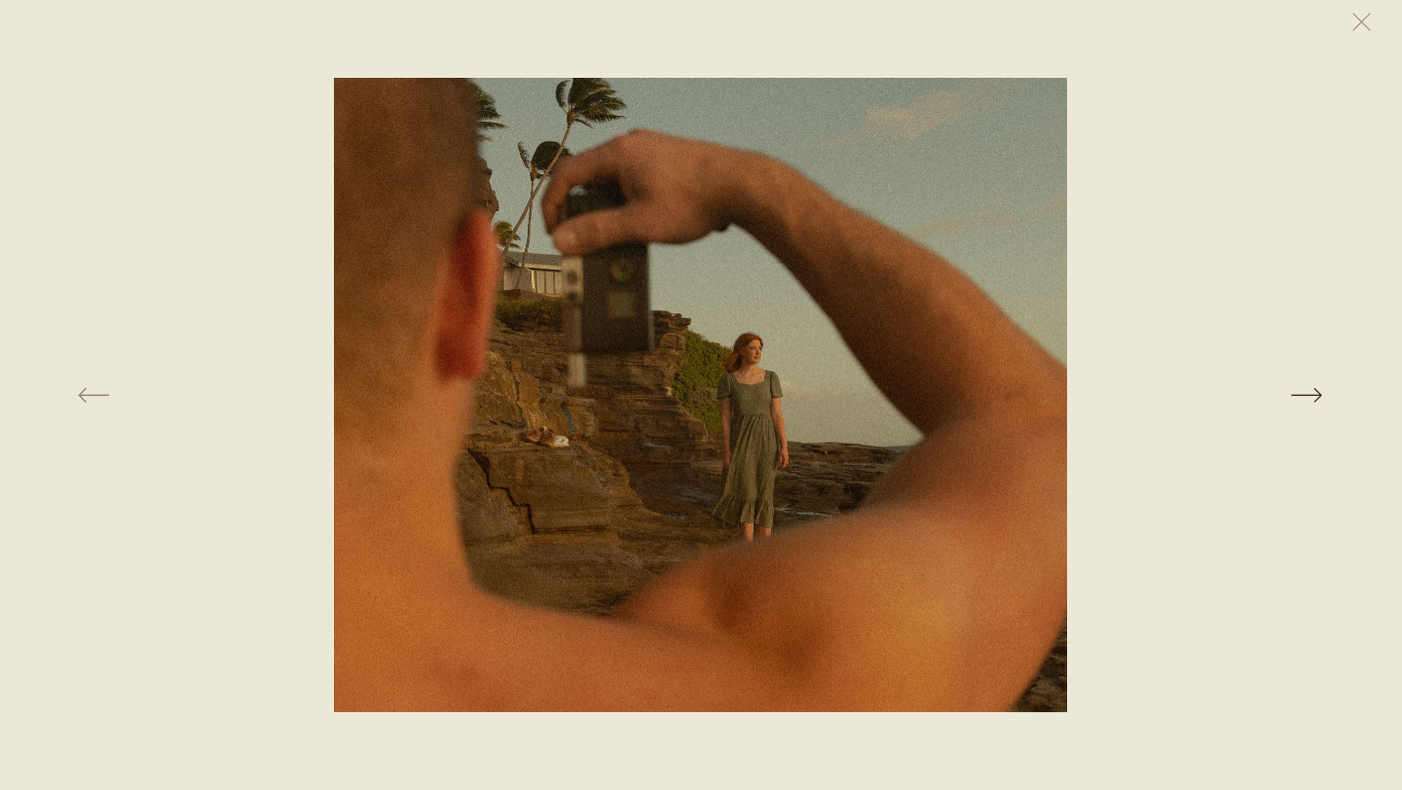
click at [1312, 390] on button at bounding box center [1104, 395] width 477 height 635
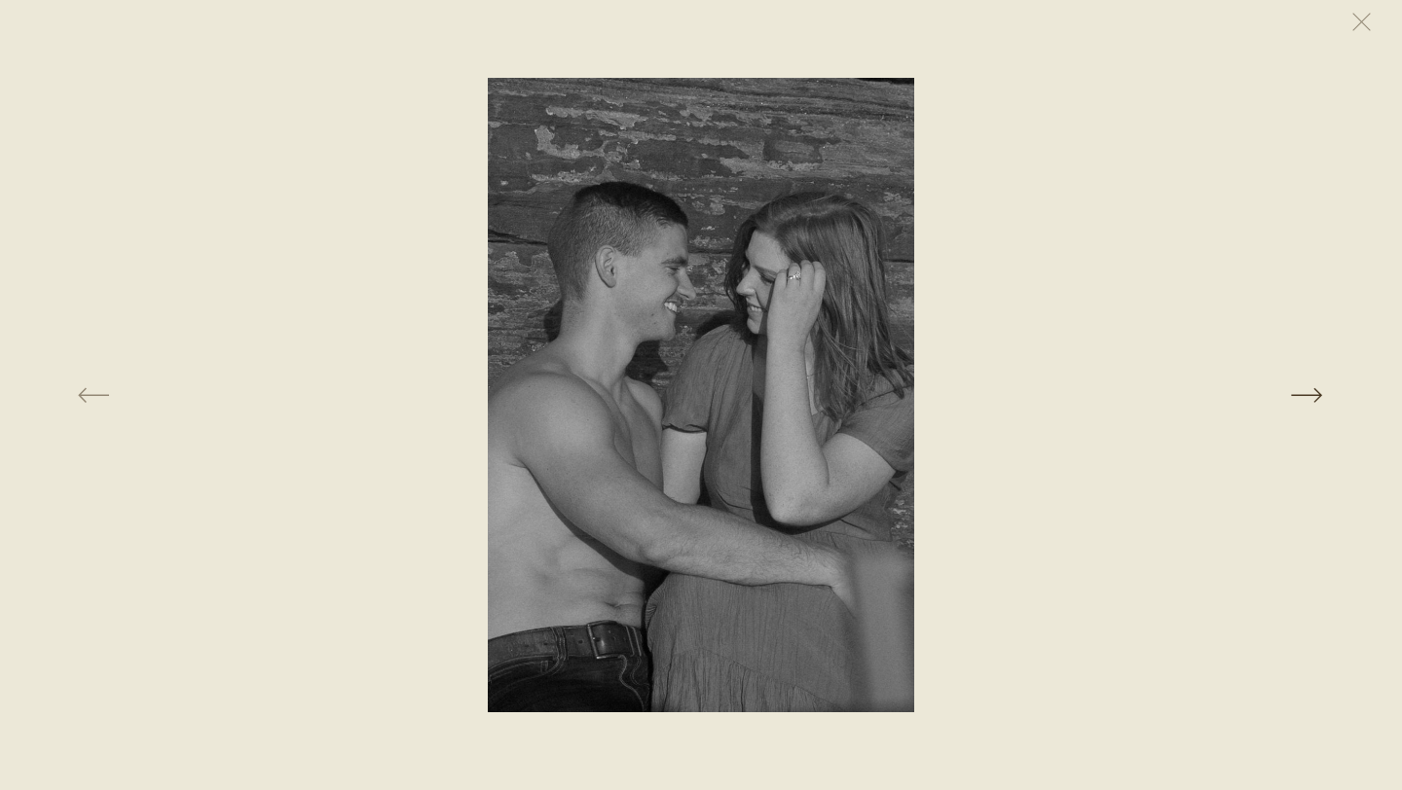
click at [1312, 390] on button at bounding box center [1104, 395] width 477 height 635
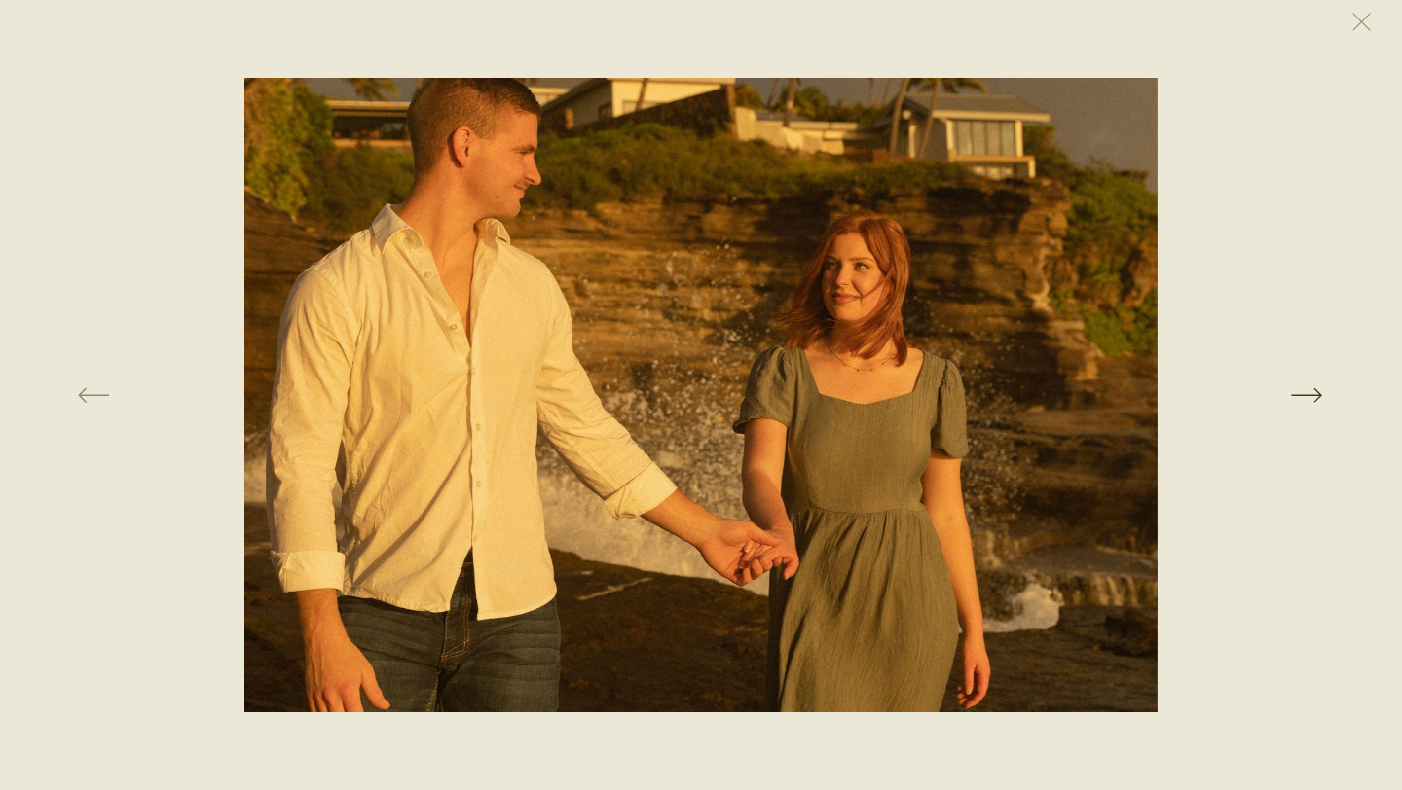
click at [1312, 390] on button at bounding box center [1104, 395] width 477 height 635
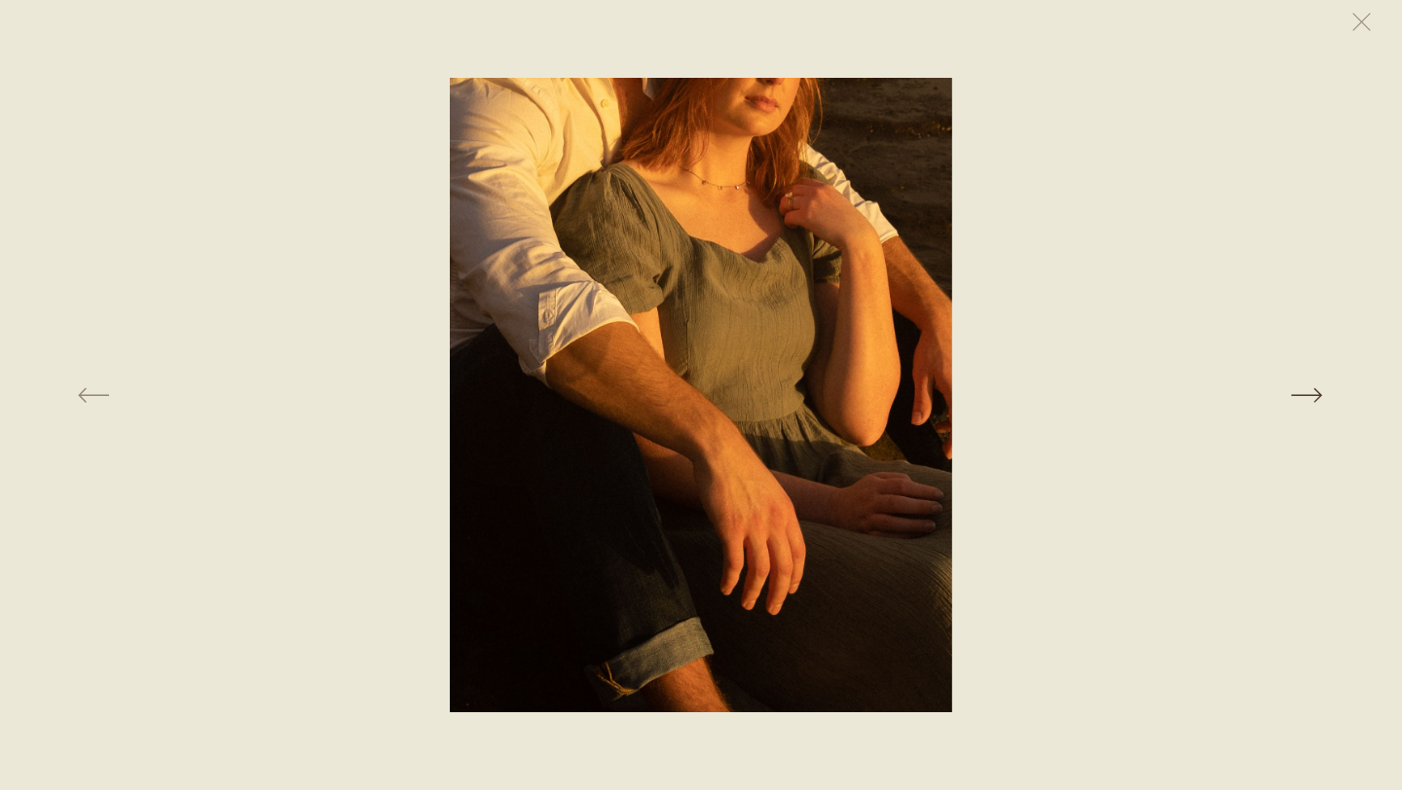
click at [1312, 391] on button at bounding box center [1104, 395] width 477 height 635
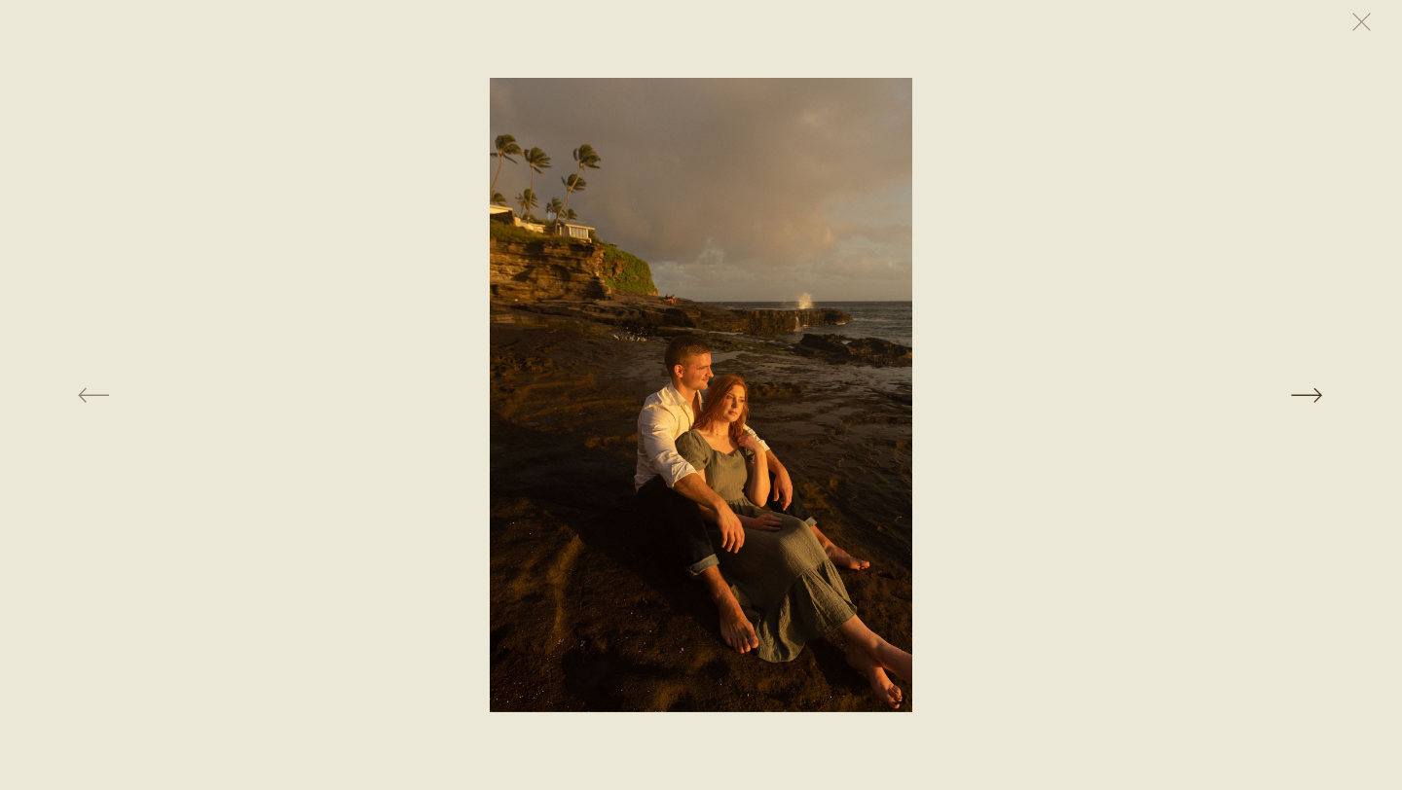
click at [1313, 391] on button at bounding box center [1104, 395] width 477 height 635
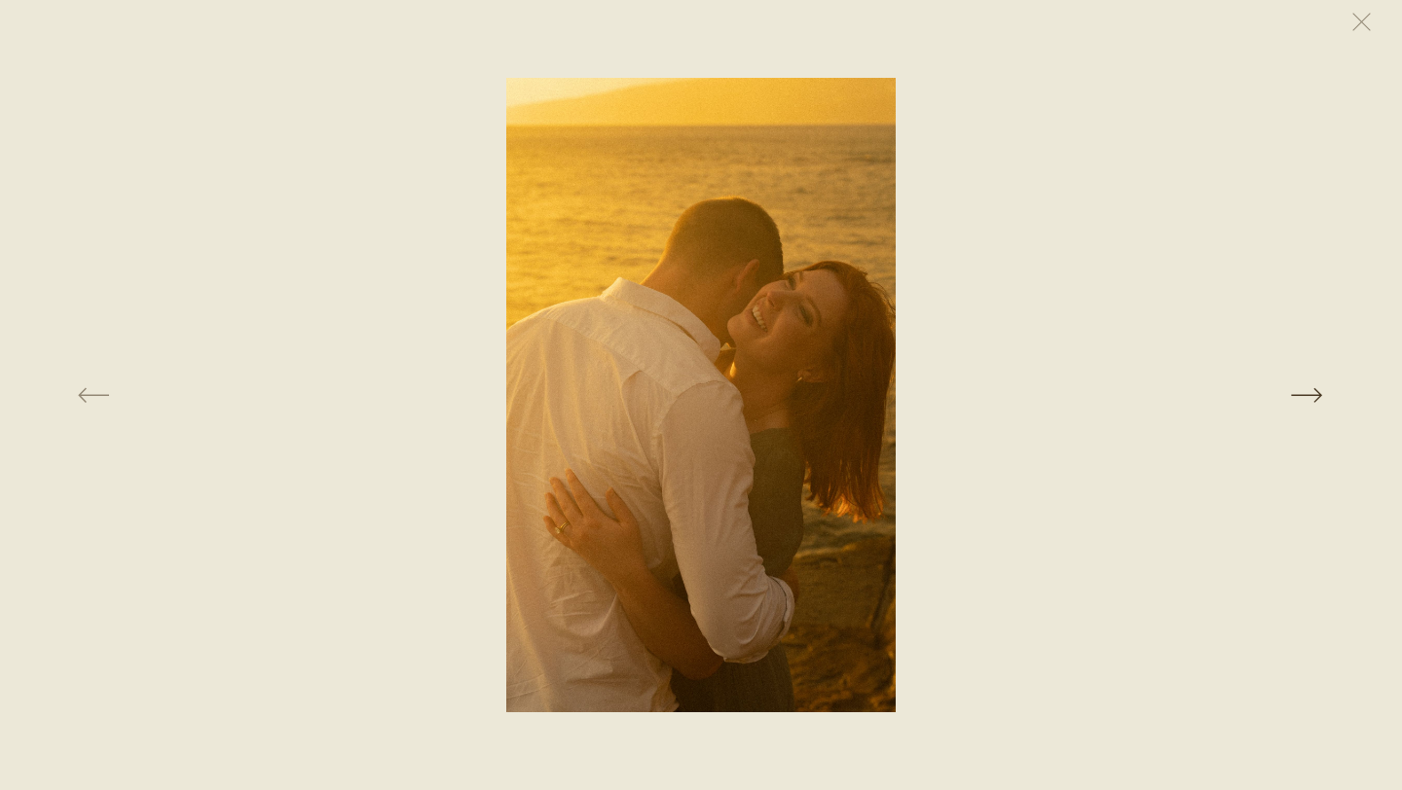
click at [1313, 391] on button at bounding box center [1104, 395] width 477 height 635
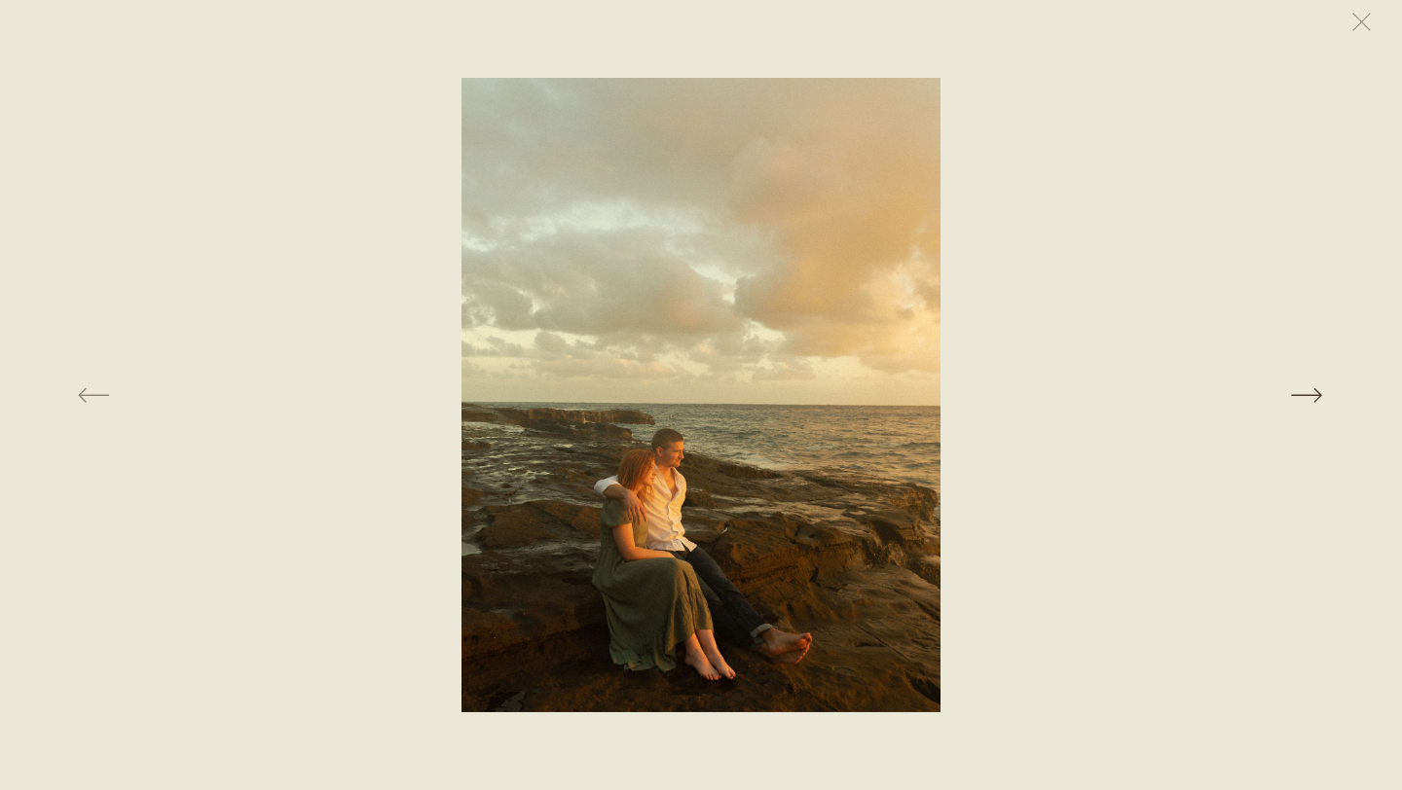
click at [1313, 391] on button at bounding box center [1104, 395] width 477 height 635
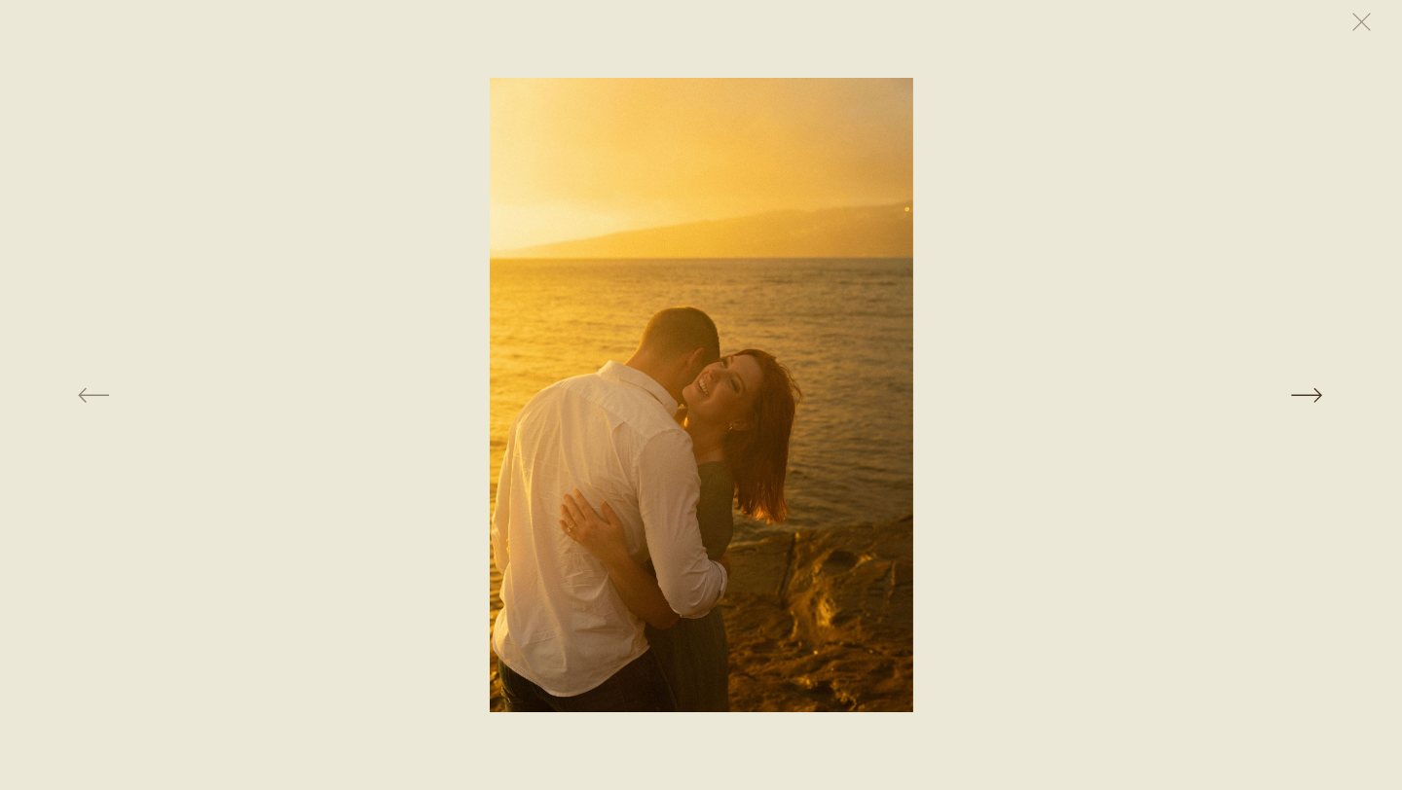
click at [1313, 392] on button at bounding box center [1104, 395] width 477 height 635
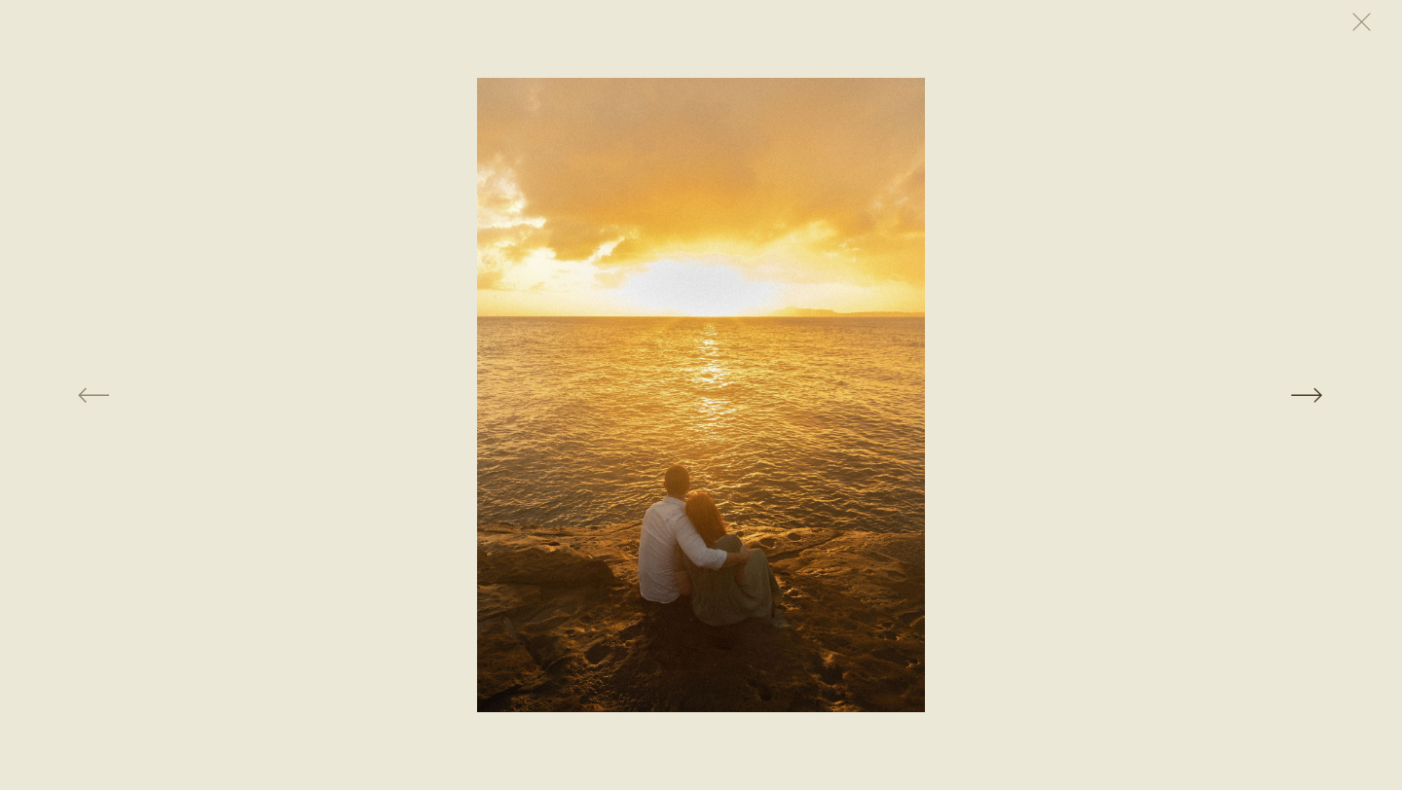
click at [1313, 392] on button at bounding box center [1104, 395] width 477 height 635
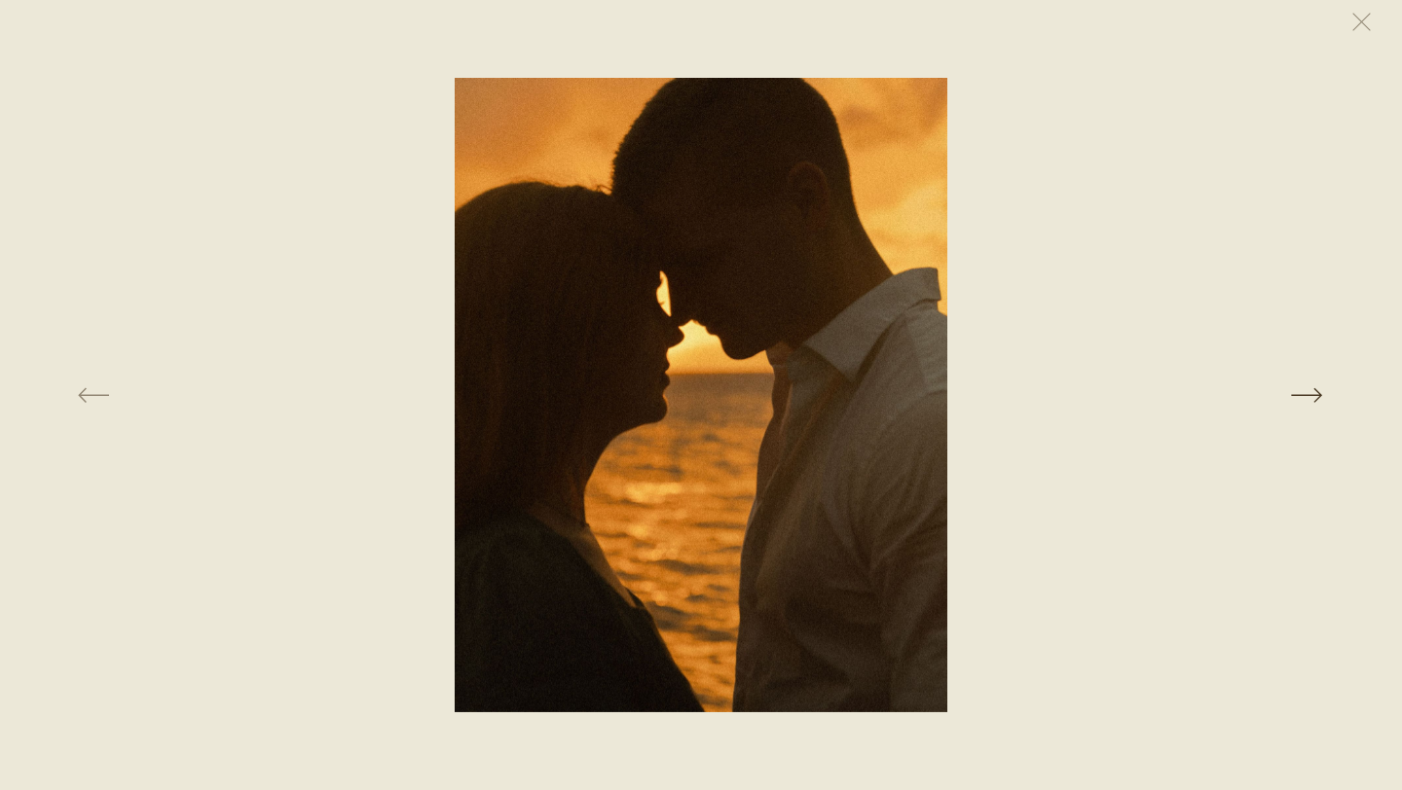
click at [1313, 392] on button at bounding box center [1104, 395] width 477 height 635
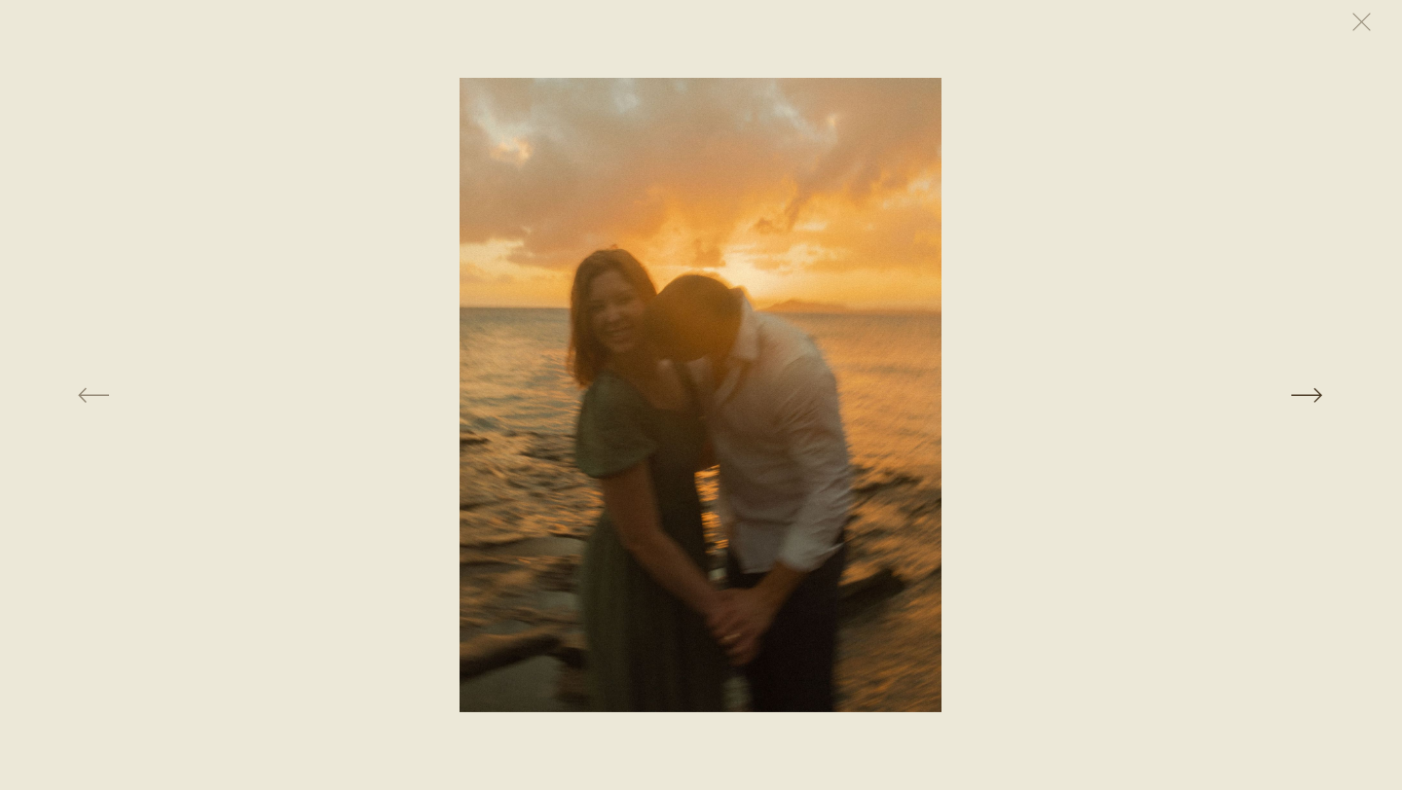
click at [1313, 392] on button at bounding box center [1104, 395] width 477 height 635
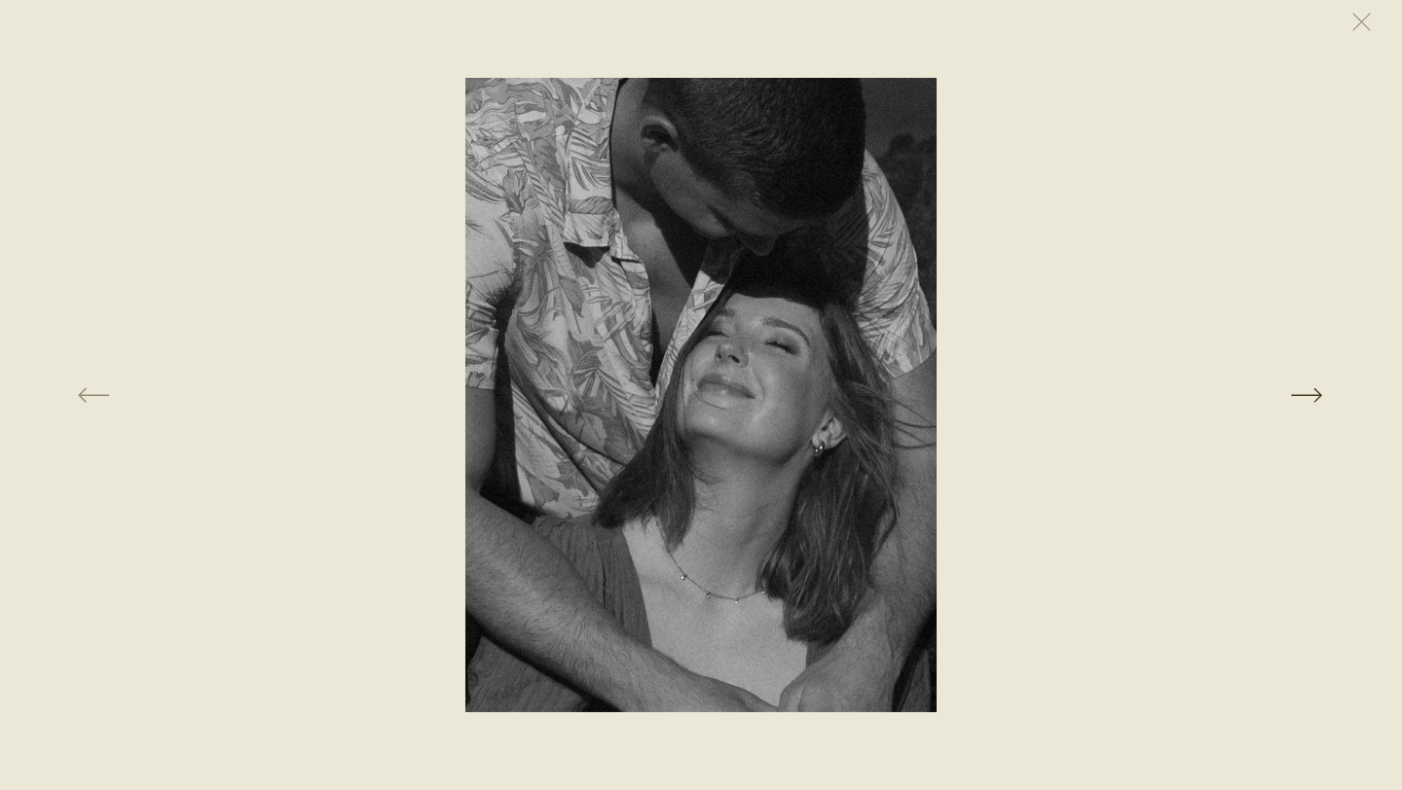
click at [1313, 392] on button at bounding box center [1104, 395] width 477 height 635
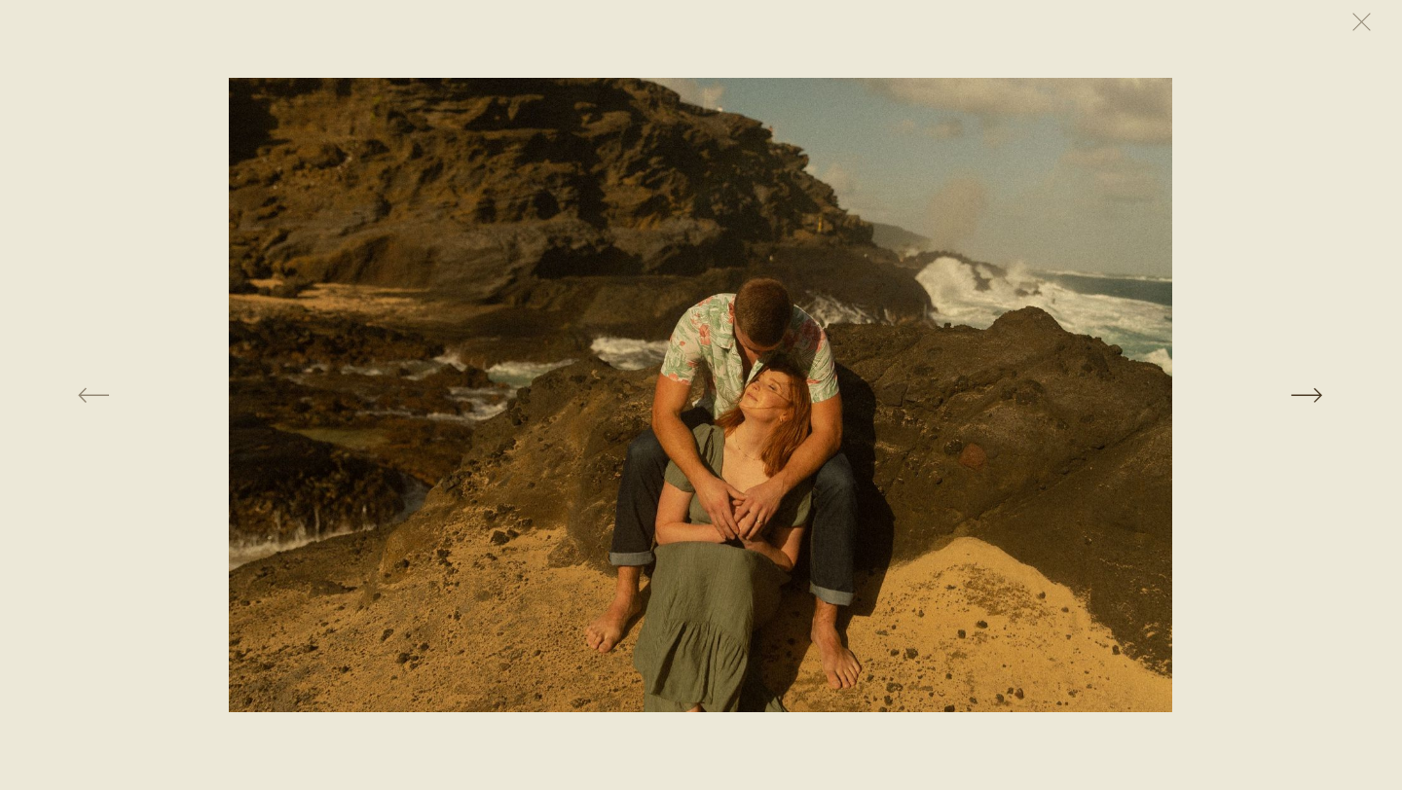
click at [1313, 392] on button at bounding box center [1104, 395] width 477 height 635
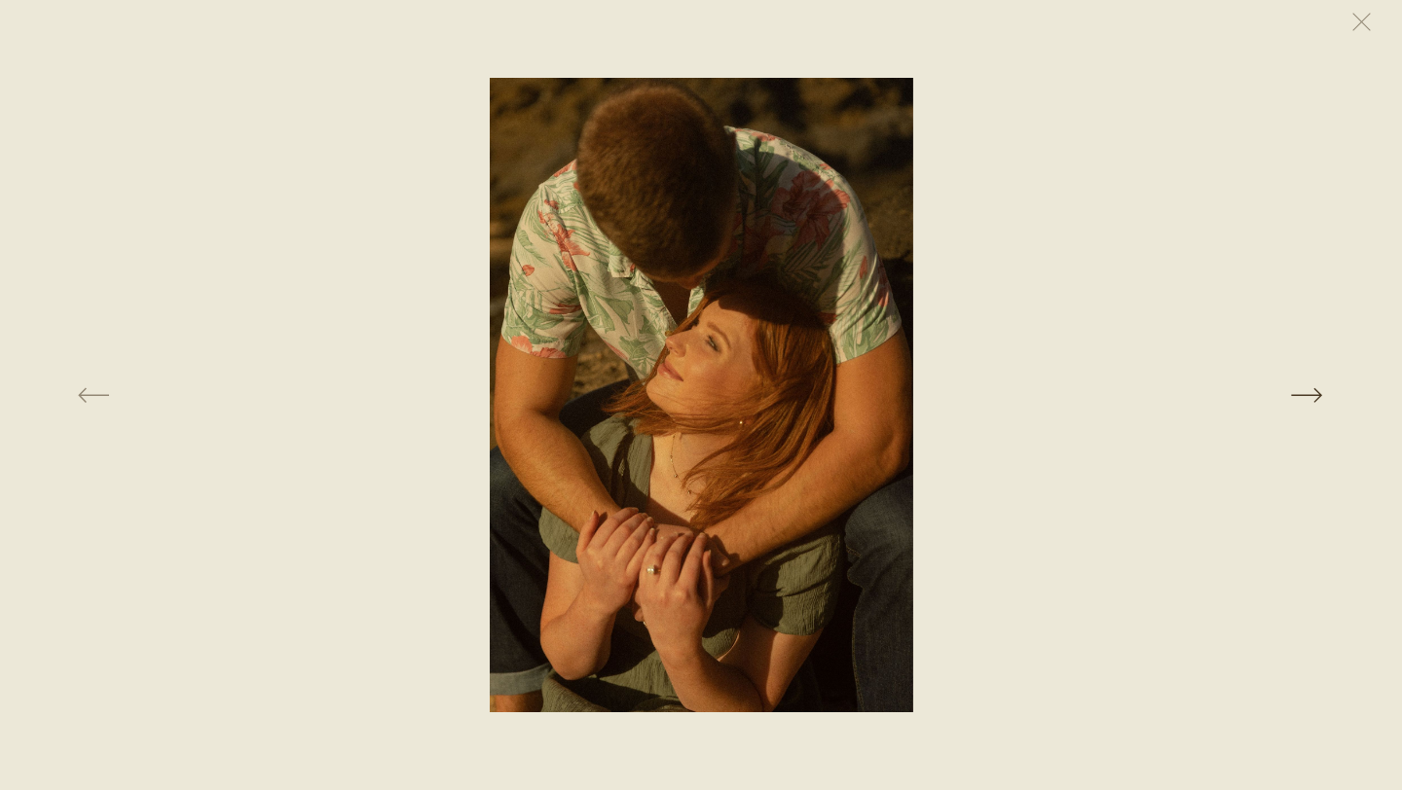
click at [1313, 391] on button at bounding box center [1104, 395] width 477 height 635
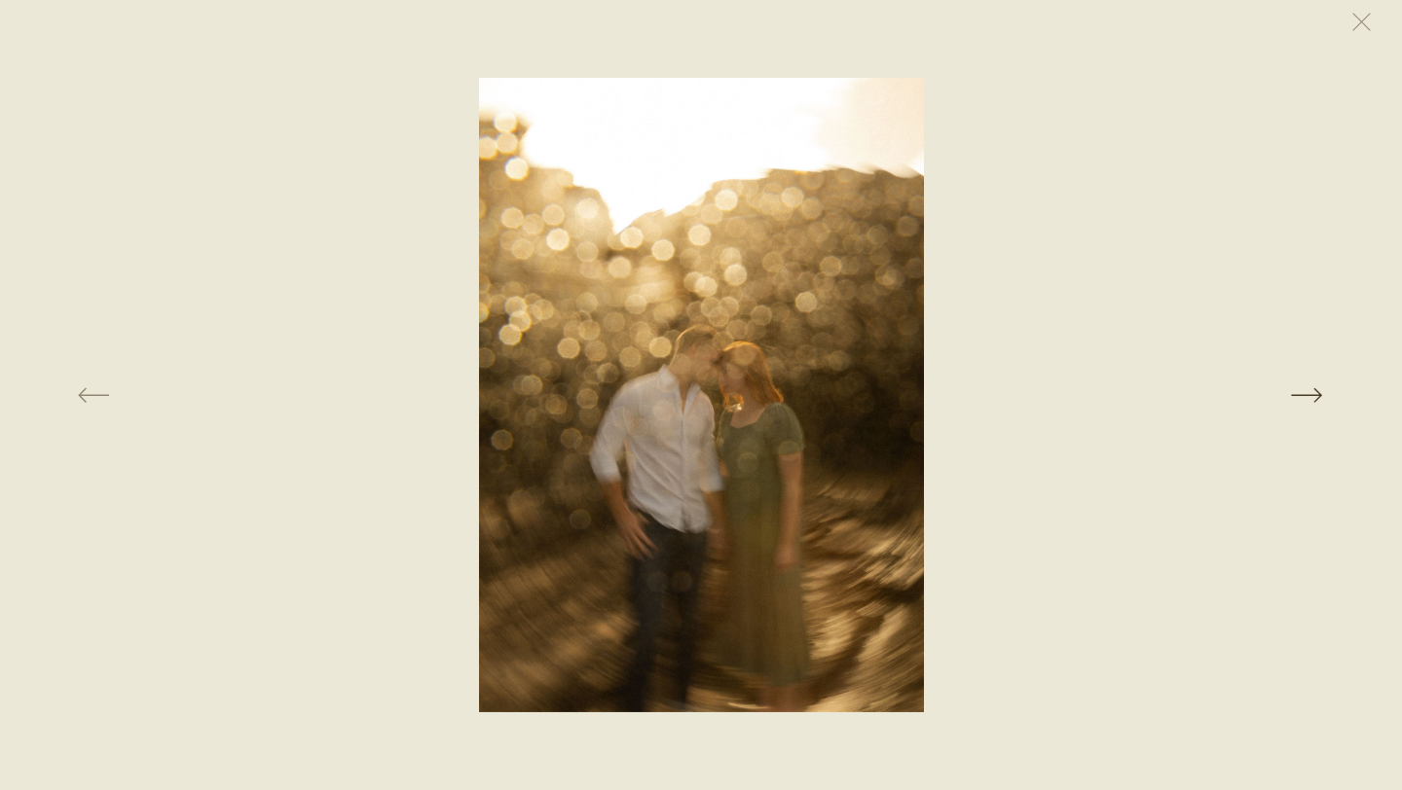
click at [1313, 390] on button at bounding box center [1104, 395] width 477 height 635
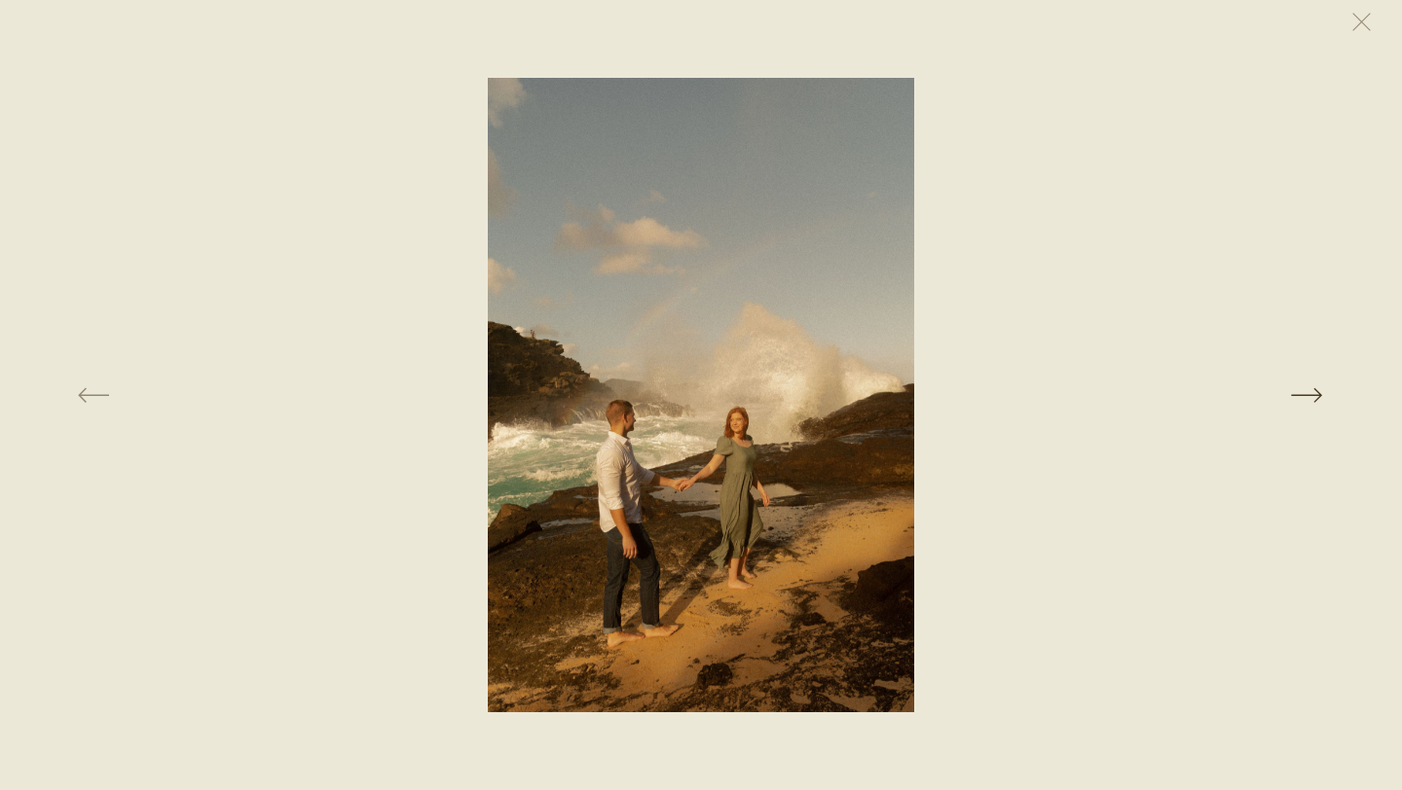
click at [1313, 390] on button at bounding box center [1104, 395] width 477 height 635
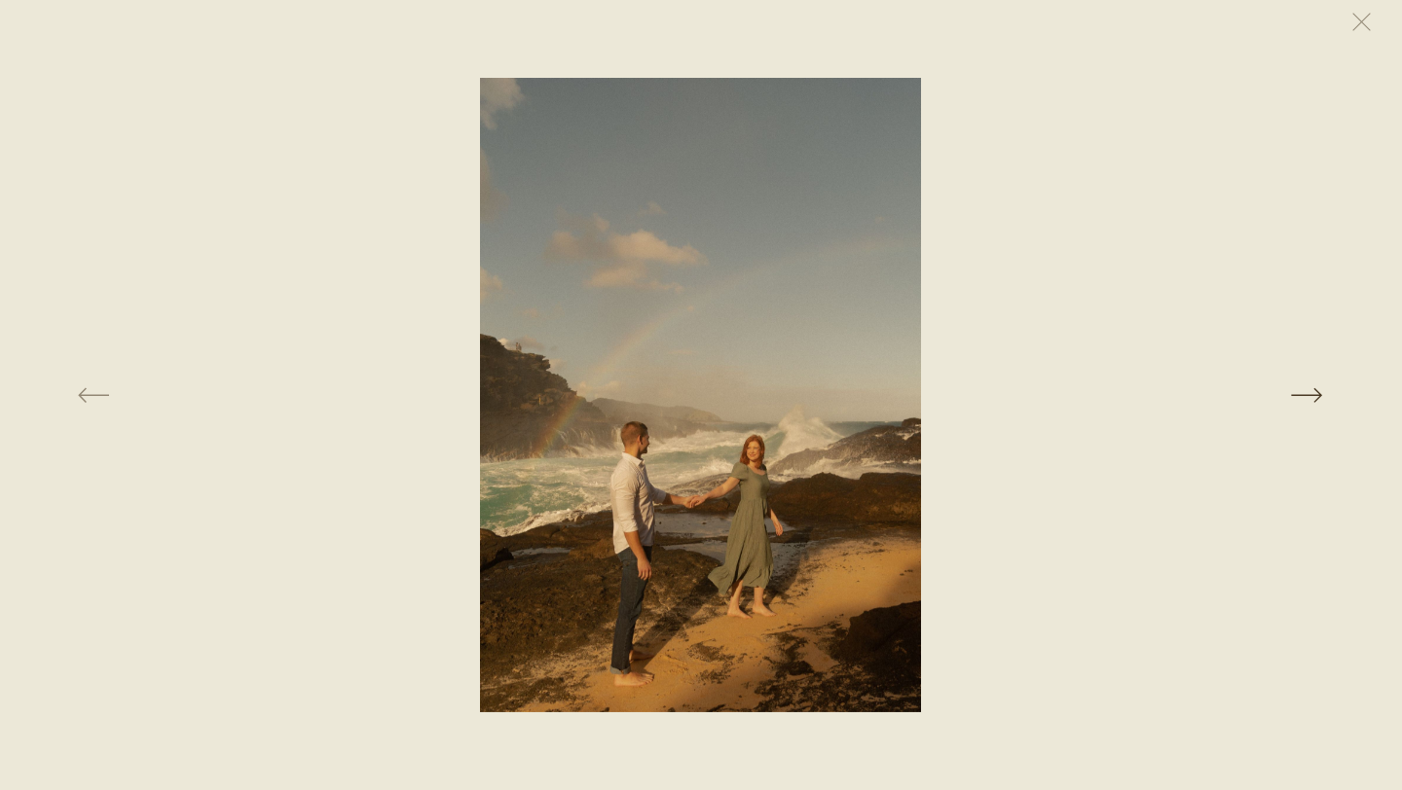
click at [1313, 389] on button at bounding box center [1104, 395] width 477 height 635
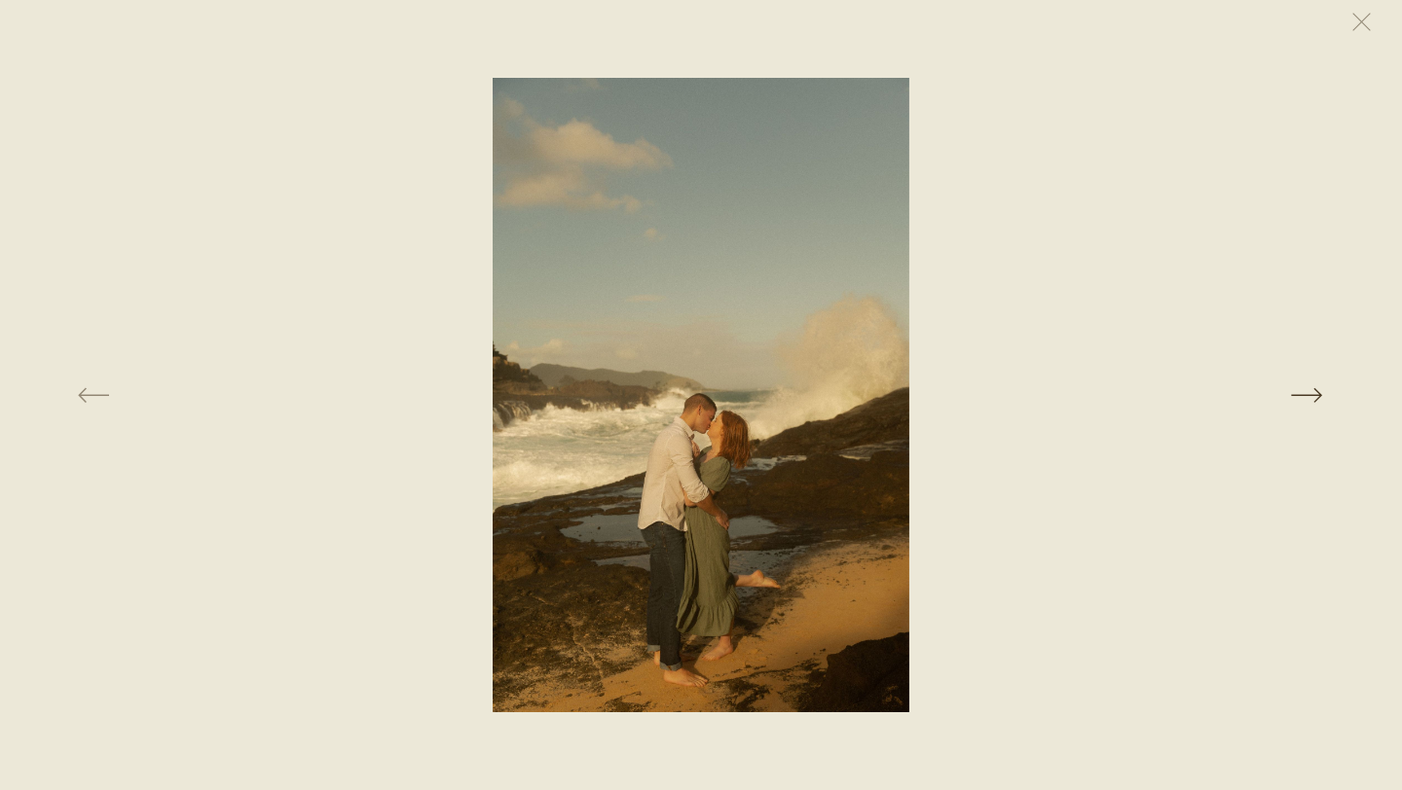
click at [1313, 389] on button at bounding box center [1104, 395] width 477 height 635
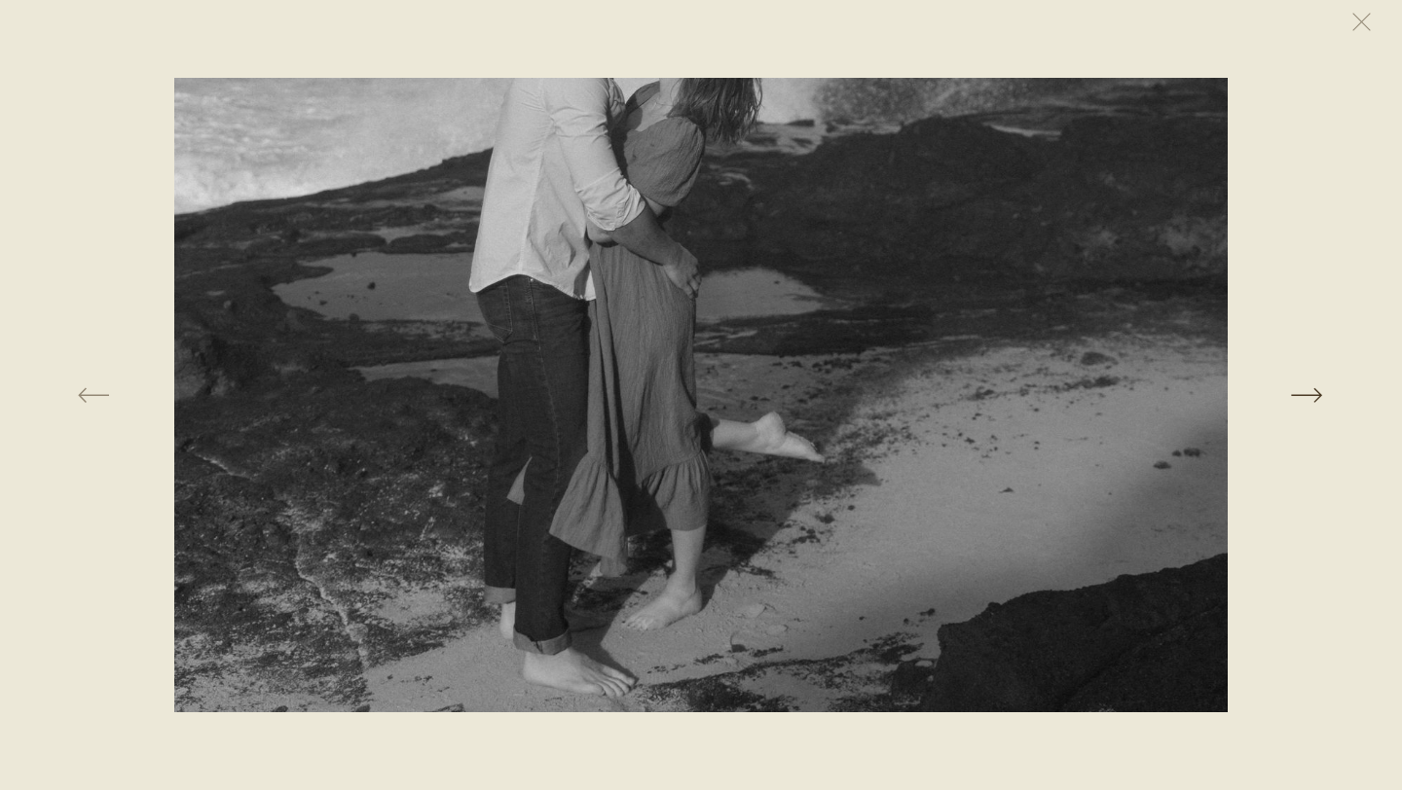
click at [1313, 389] on button at bounding box center [1104, 395] width 477 height 635
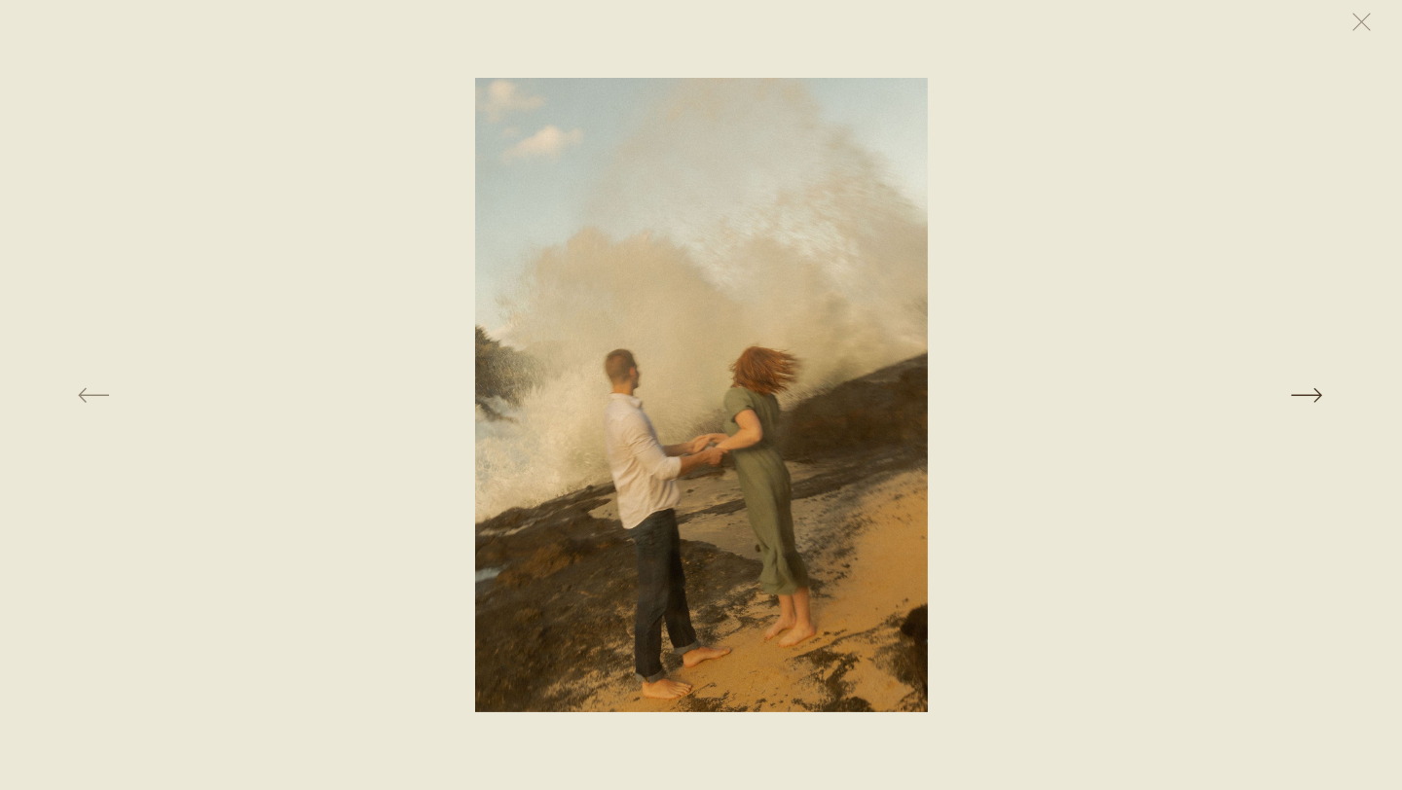
click at [1313, 389] on button at bounding box center [1104, 395] width 477 height 635
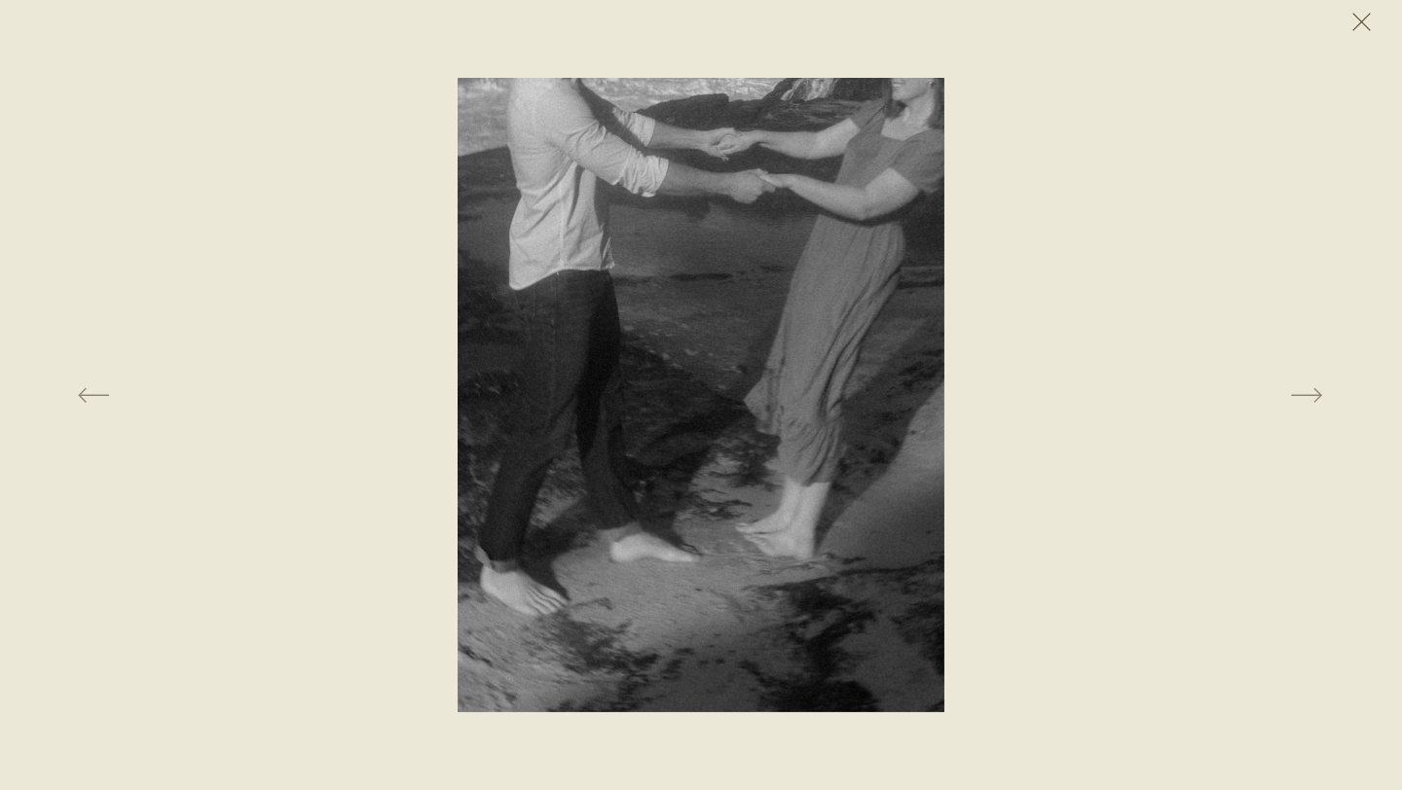
click at [1364, 24] on button at bounding box center [1360, 21] width 43 height 43
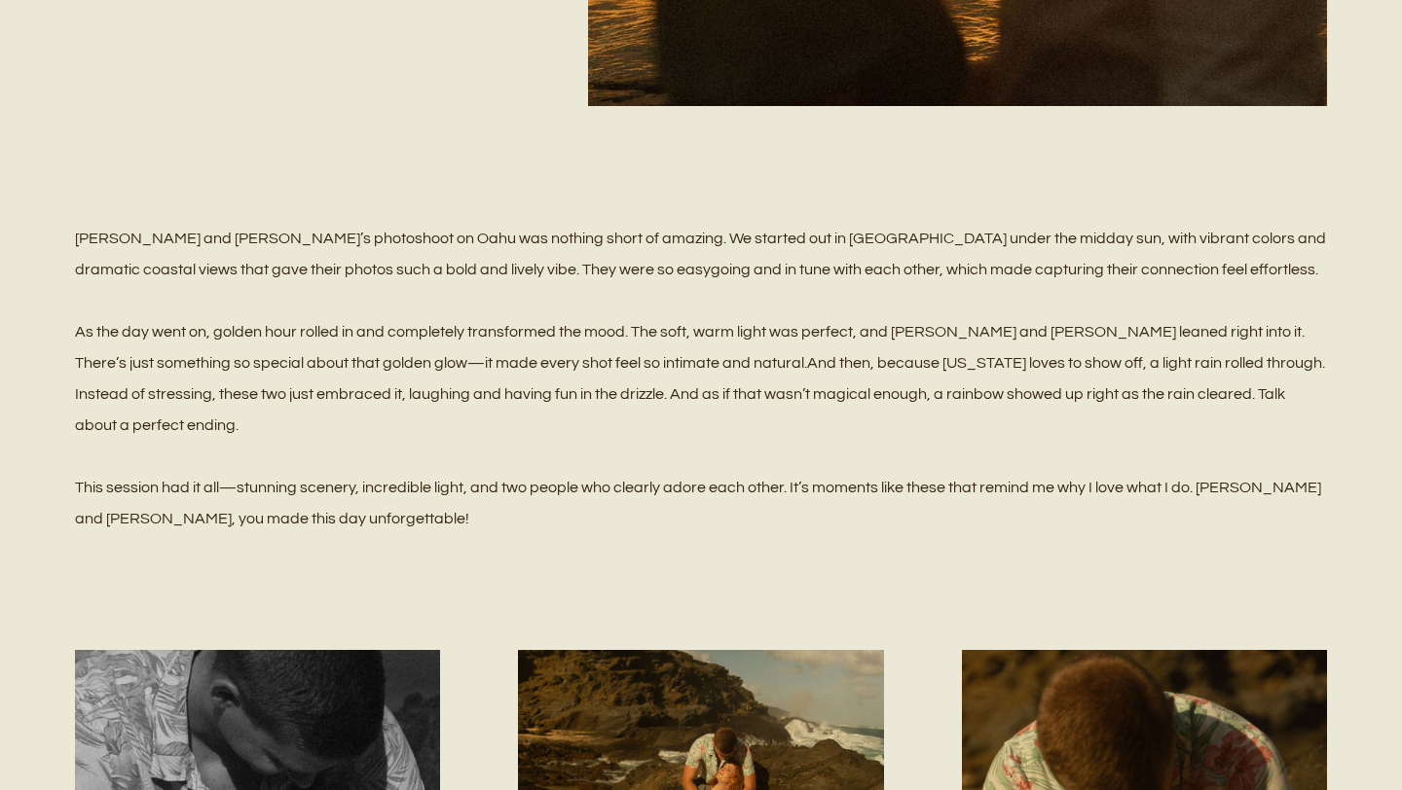
scroll to position [0, 0]
